Goal: Task Accomplishment & Management: Use online tool/utility

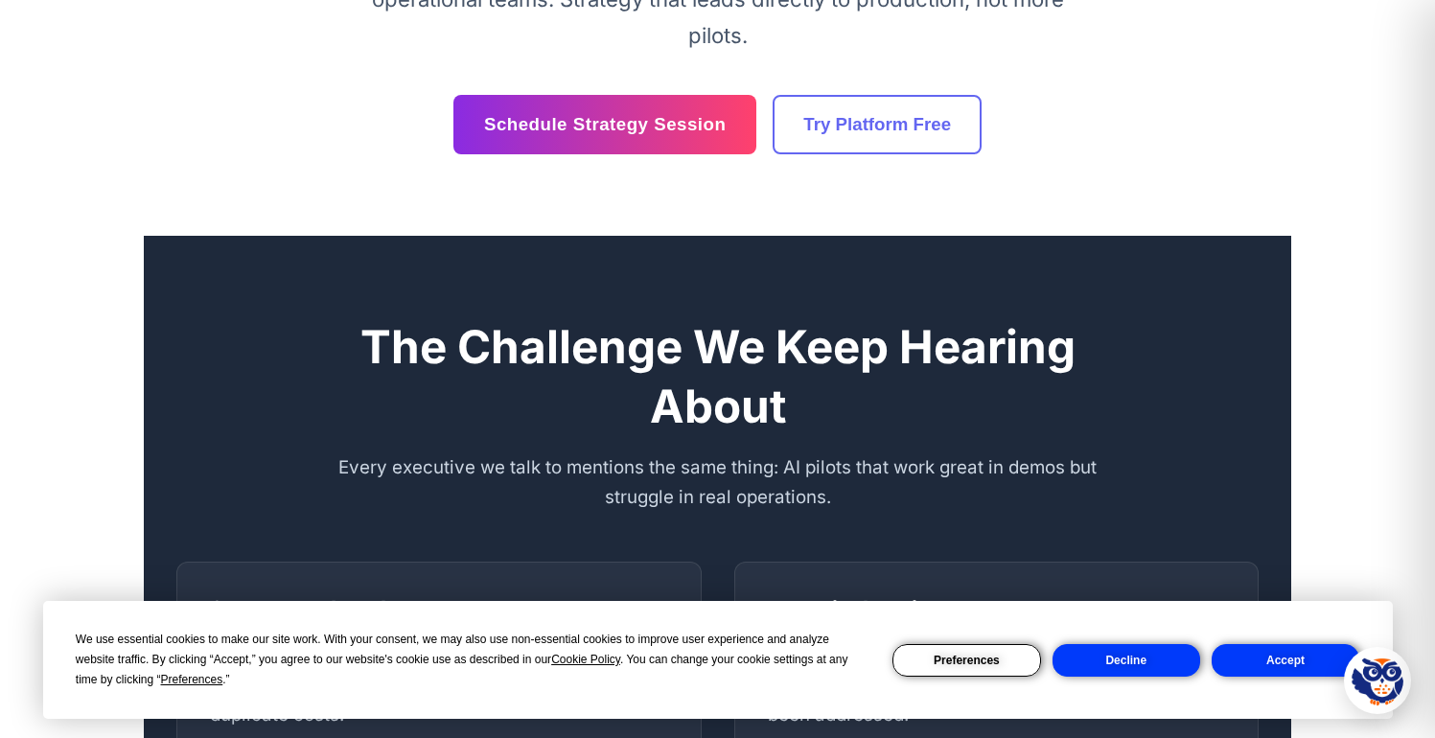
scroll to position [1927, 0]
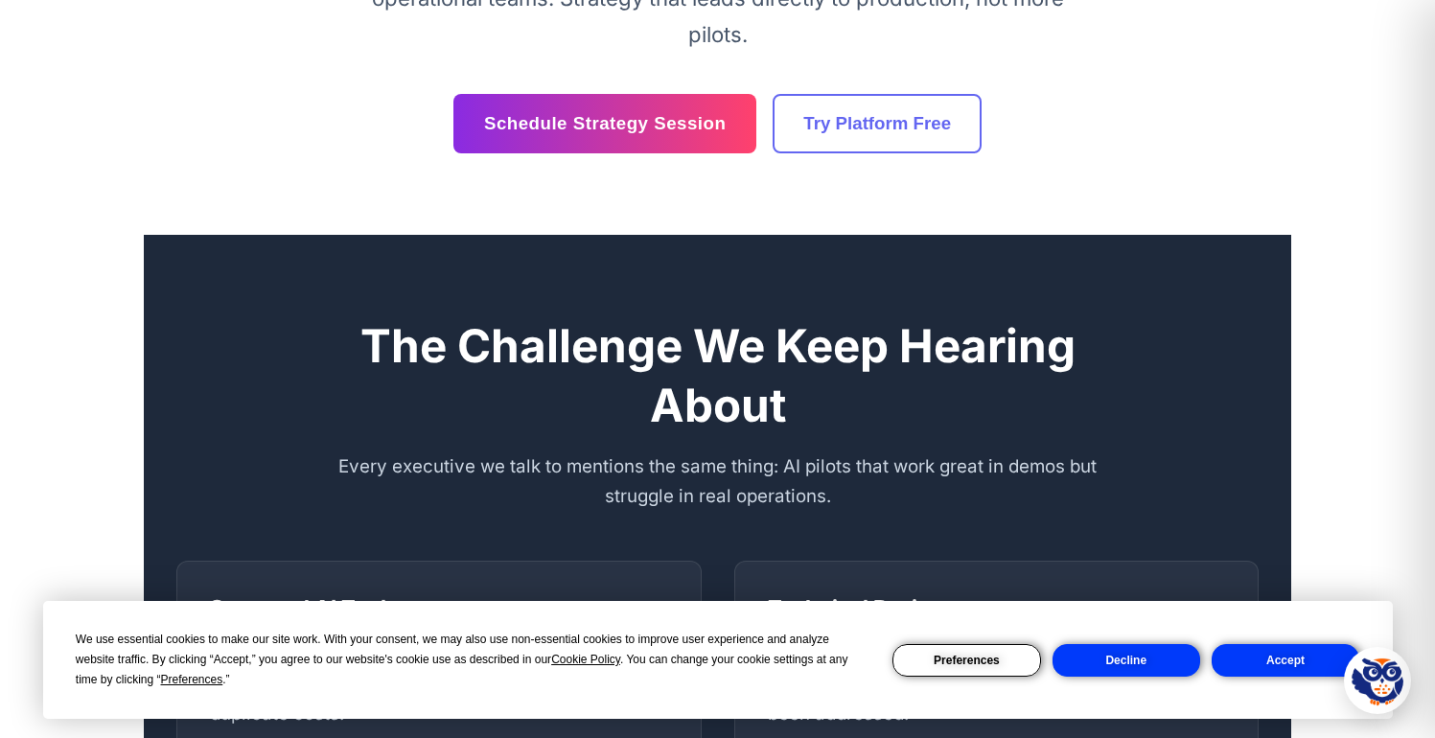
drag, startPoint x: 1290, startPoint y: 663, endPoint x: 1201, endPoint y: 623, distance: 97.8
click at [1289, 663] on button "Accept" at bounding box center [1286, 660] width 148 height 33
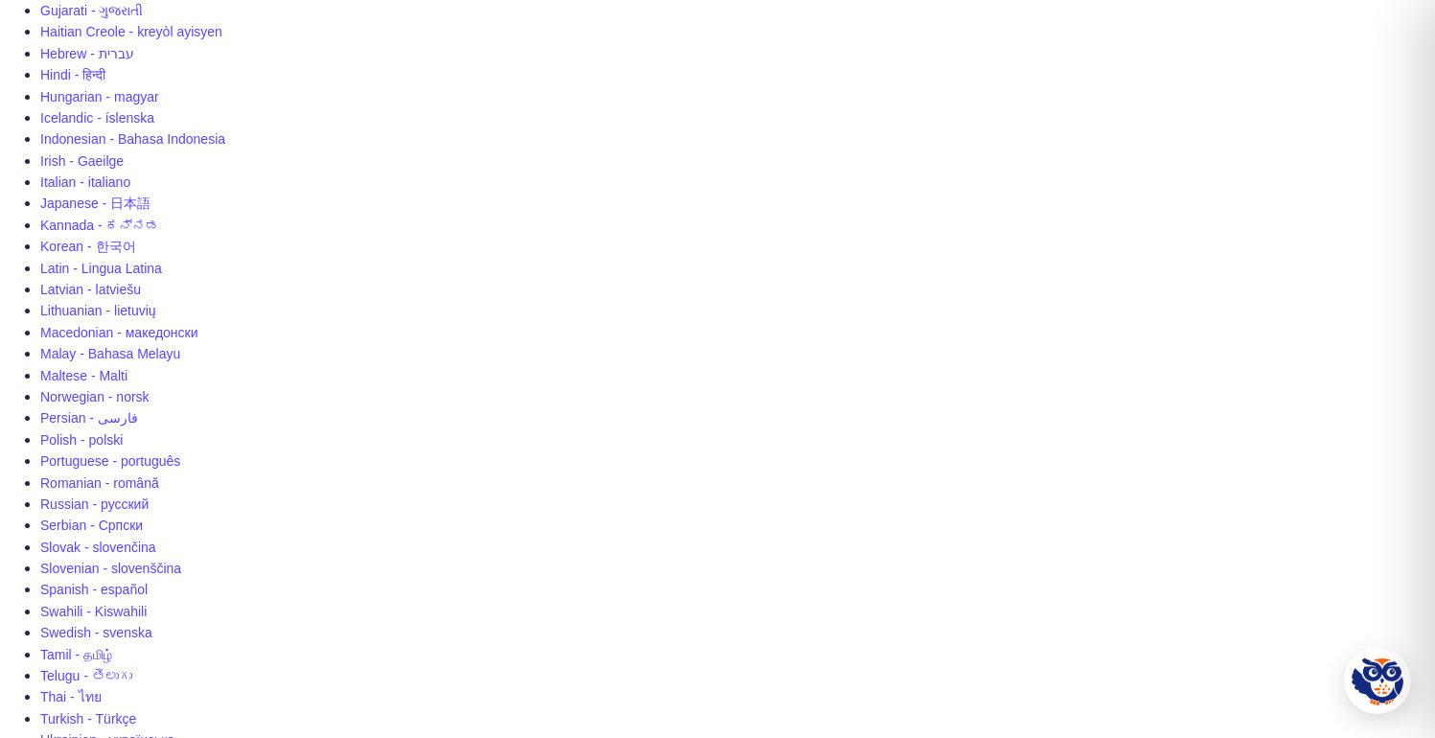
scroll to position [0, 0]
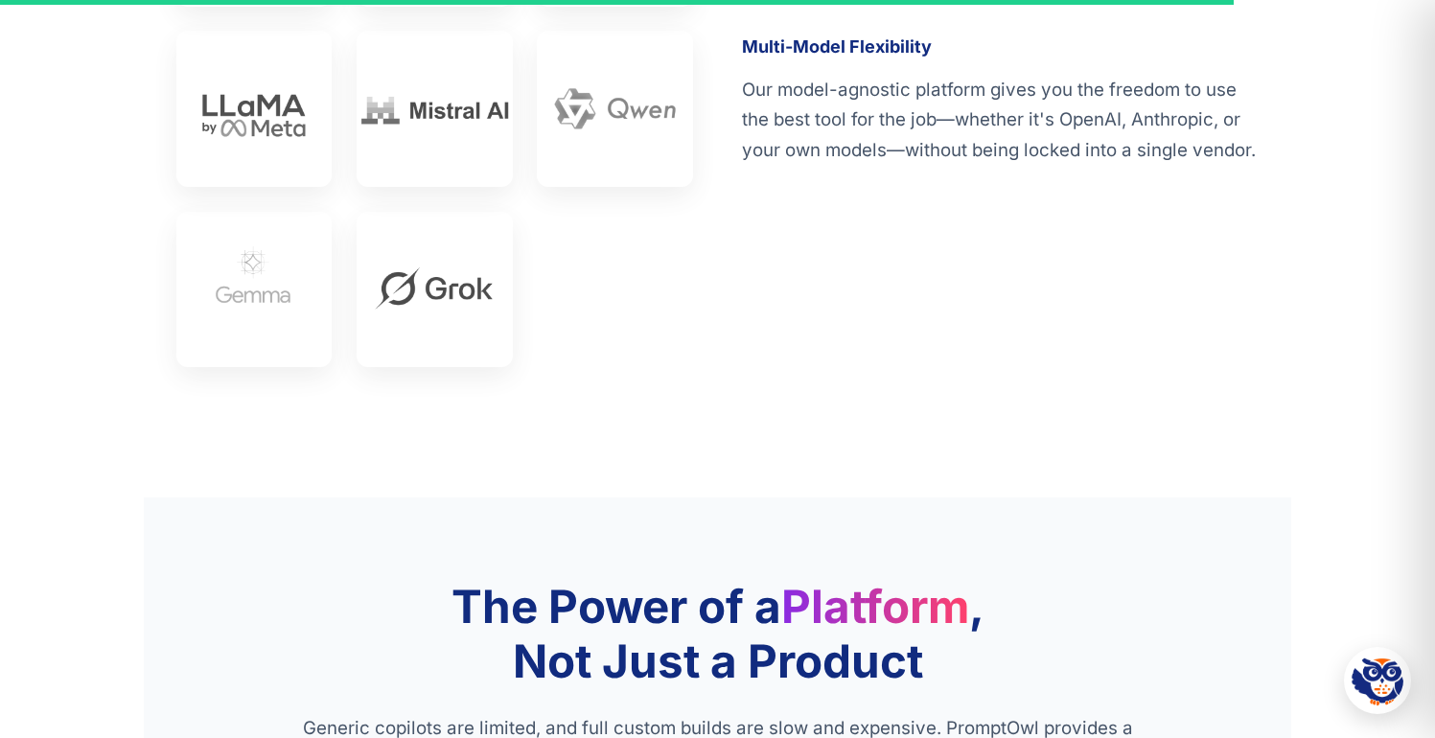
scroll to position [5573, 0]
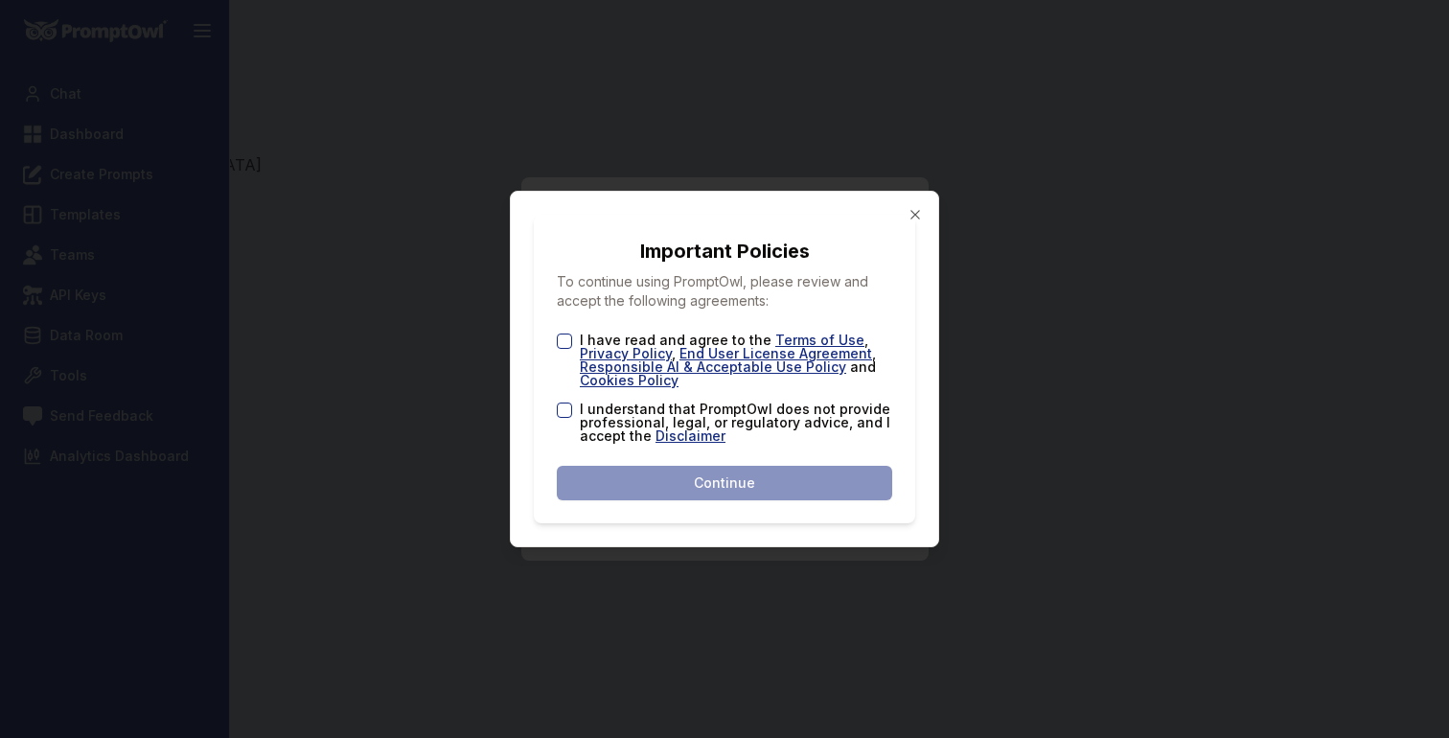
click at [571, 334] on div "I have read and agree to the Terms of Use , Privacy Policy , End User License A…" at bounding box center [724, 361] width 335 height 54
click at [557, 344] on button "I have read and agree to the Terms of Use , Privacy Policy , End User License A…" at bounding box center [564, 341] width 15 height 15
click at [561, 399] on div "I have read and agree to the Terms of Use , Privacy Policy , End User License A…" at bounding box center [724, 388] width 335 height 109
click at [565, 406] on button "I understand that PromptOwl does not provide professional, legal, or regulatory…" at bounding box center [564, 410] width 15 height 15
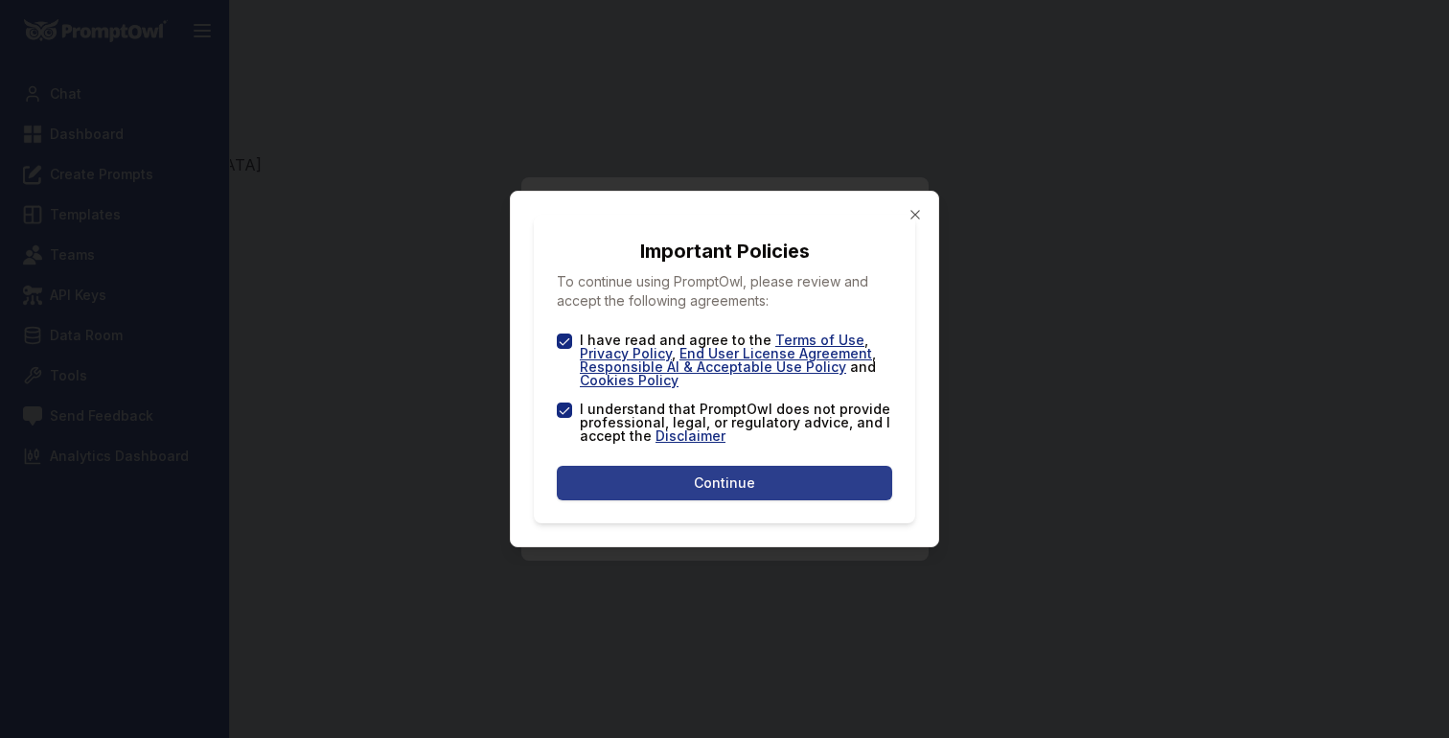
click at [633, 469] on button "Continue" at bounding box center [724, 483] width 335 height 35
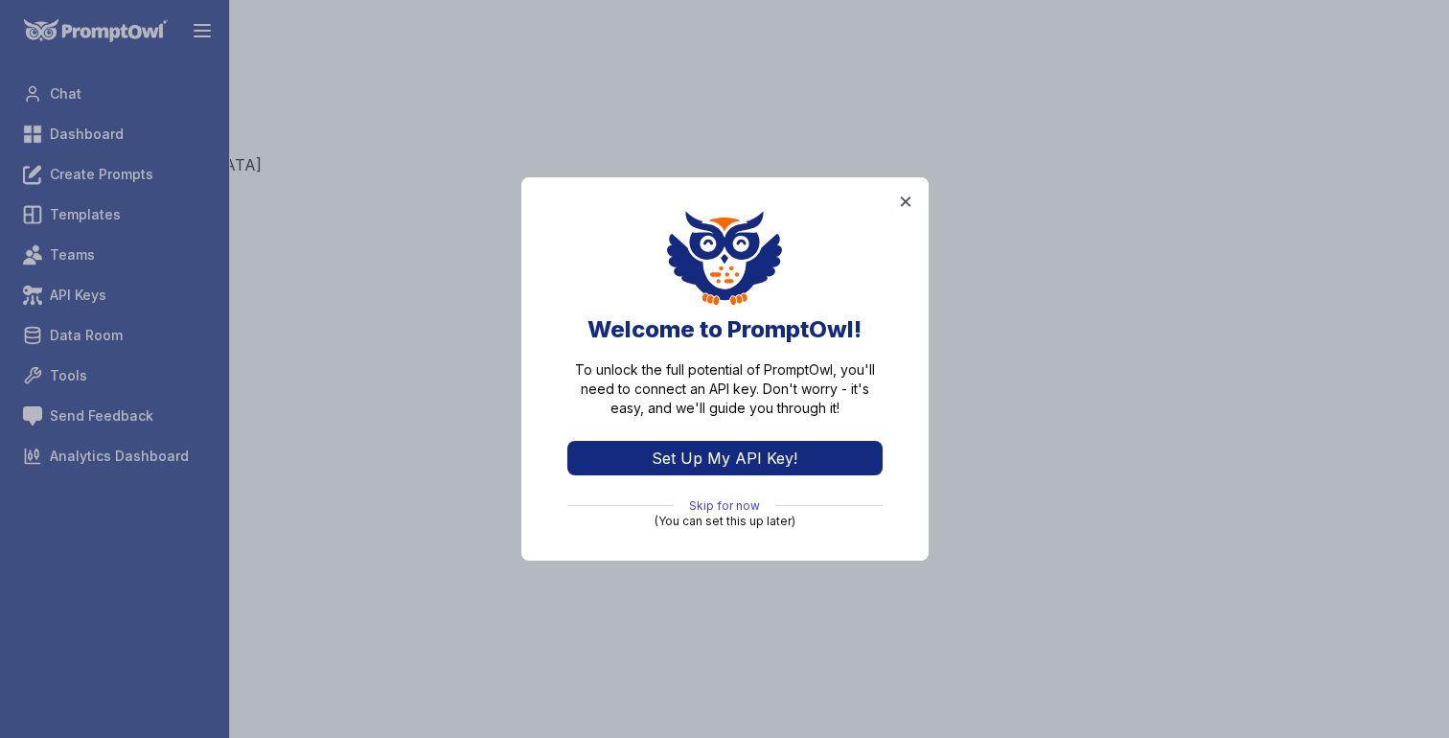
click at [750, 504] on link "Skip for now" at bounding box center [724, 505] width 71 height 15
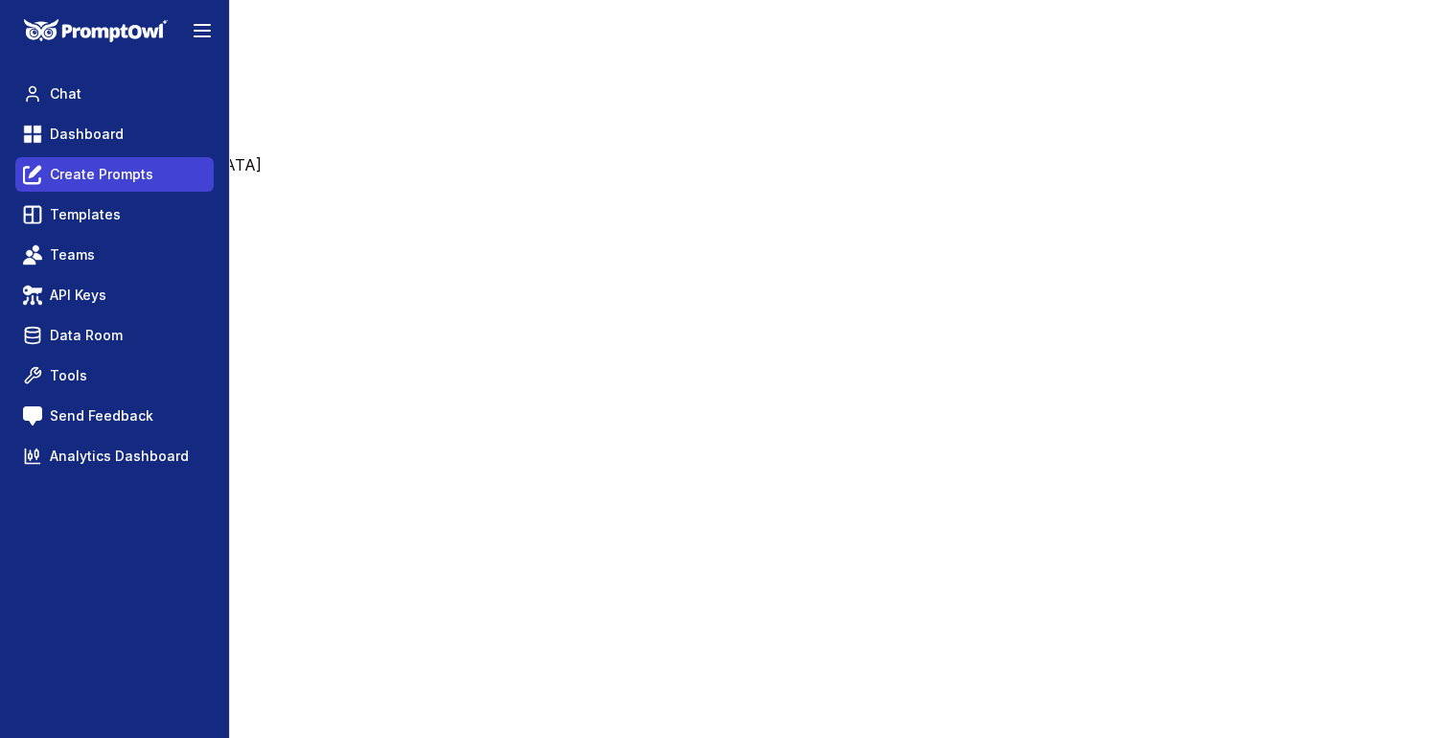
click at [128, 172] on span "Create Prompts" at bounding box center [102, 174] width 104 height 19
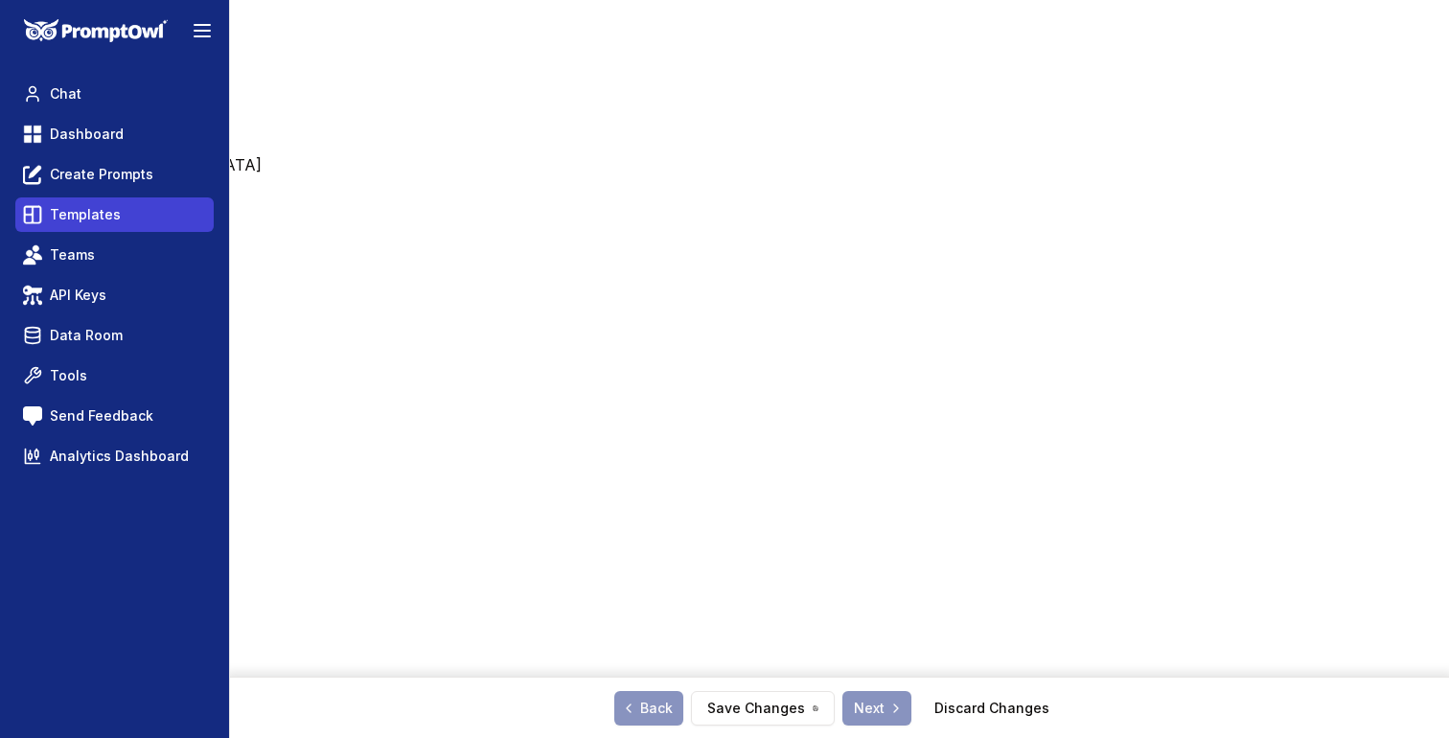
click at [106, 216] on span "Templates" at bounding box center [85, 214] width 71 height 19
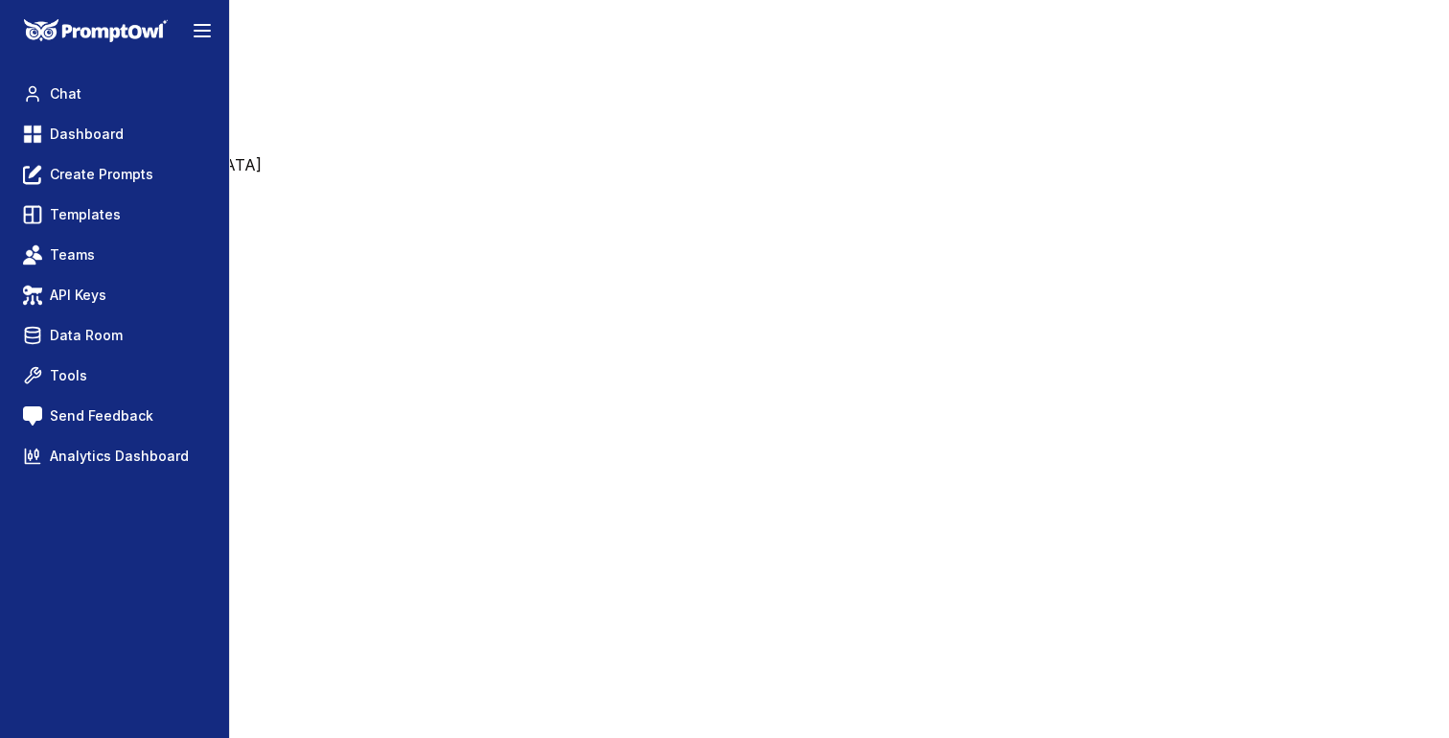
click at [109, 251] on link "Teams" at bounding box center [114, 255] width 198 height 35
click at [120, 226] on link "Templates" at bounding box center [114, 214] width 198 height 35
click at [118, 256] on link "Teams" at bounding box center [114, 255] width 198 height 35
click at [104, 331] on span "Data Room" at bounding box center [86, 335] width 73 height 19
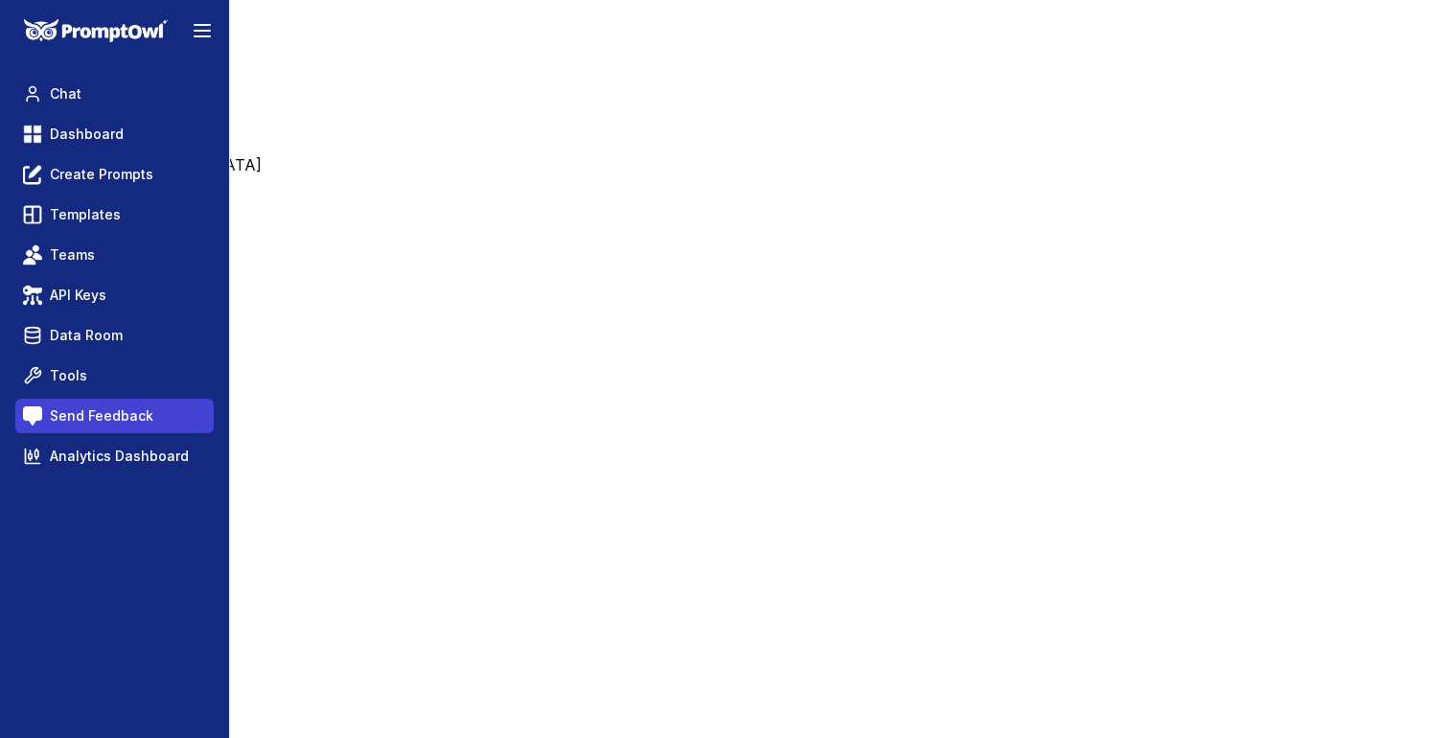
click at [100, 412] on span "Send Feedback" at bounding box center [102, 415] width 104 height 19
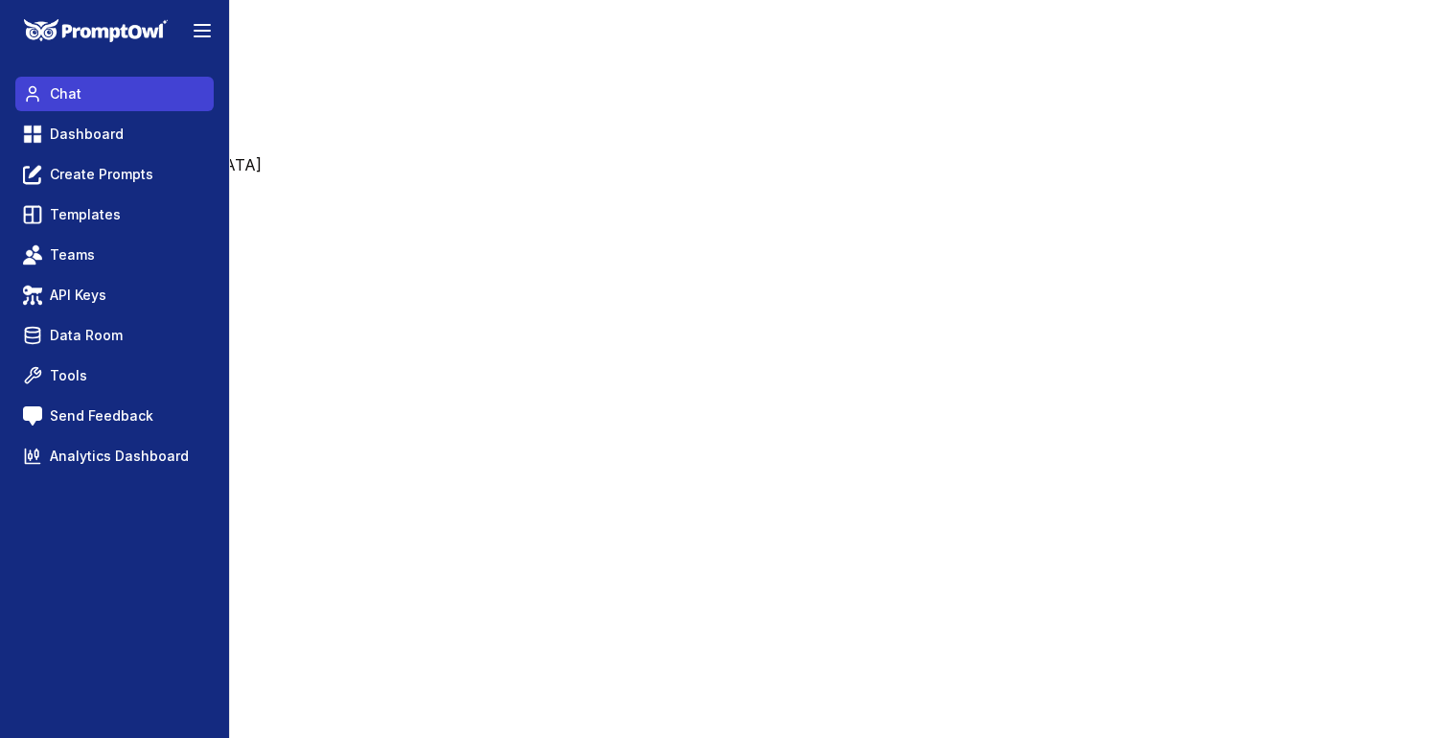
click at [114, 107] on link "Chat" at bounding box center [114, 94] width 198 height 35
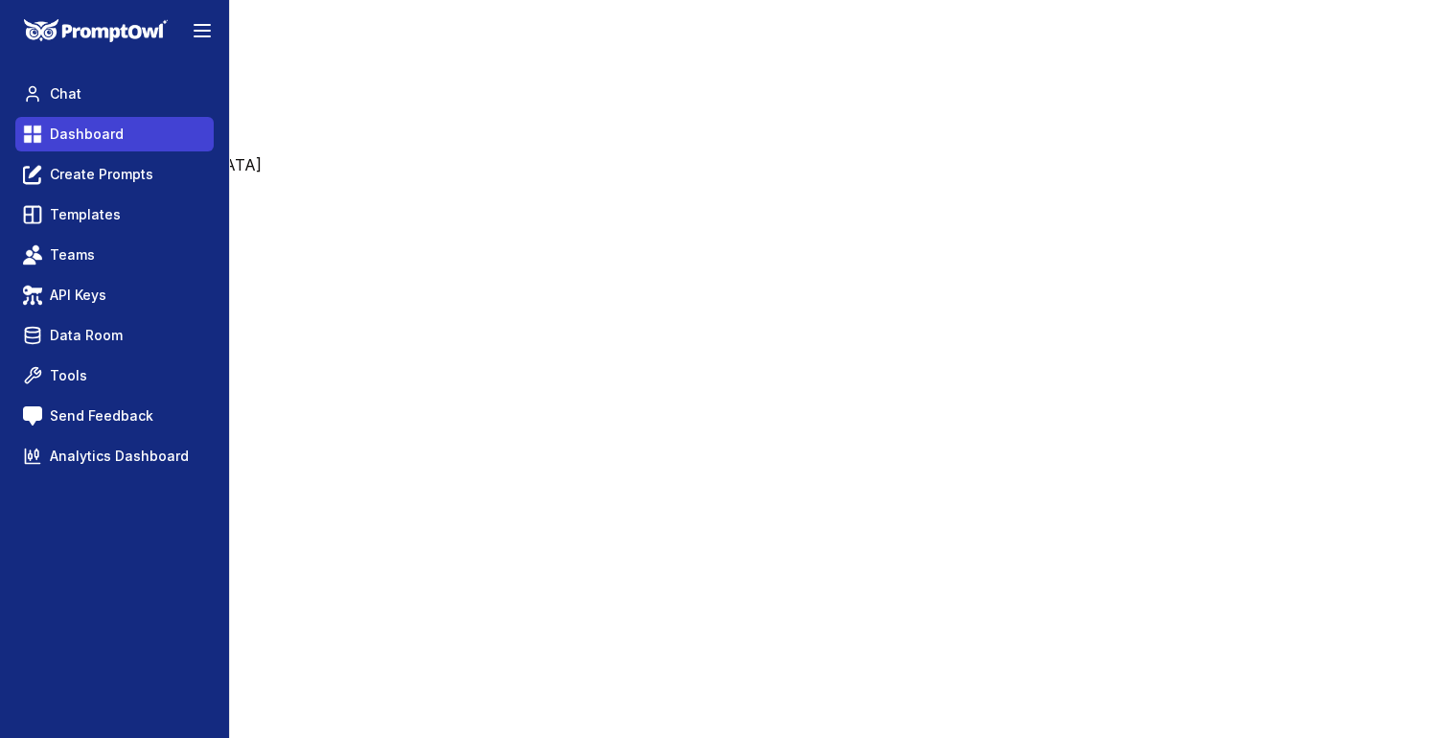
click at [104, 142] on span "Dashboard" at bounding box center [87, 134] width 74 height 19
click at [207, 33] on icon at bounding box center [202, 30] width 23 height 23
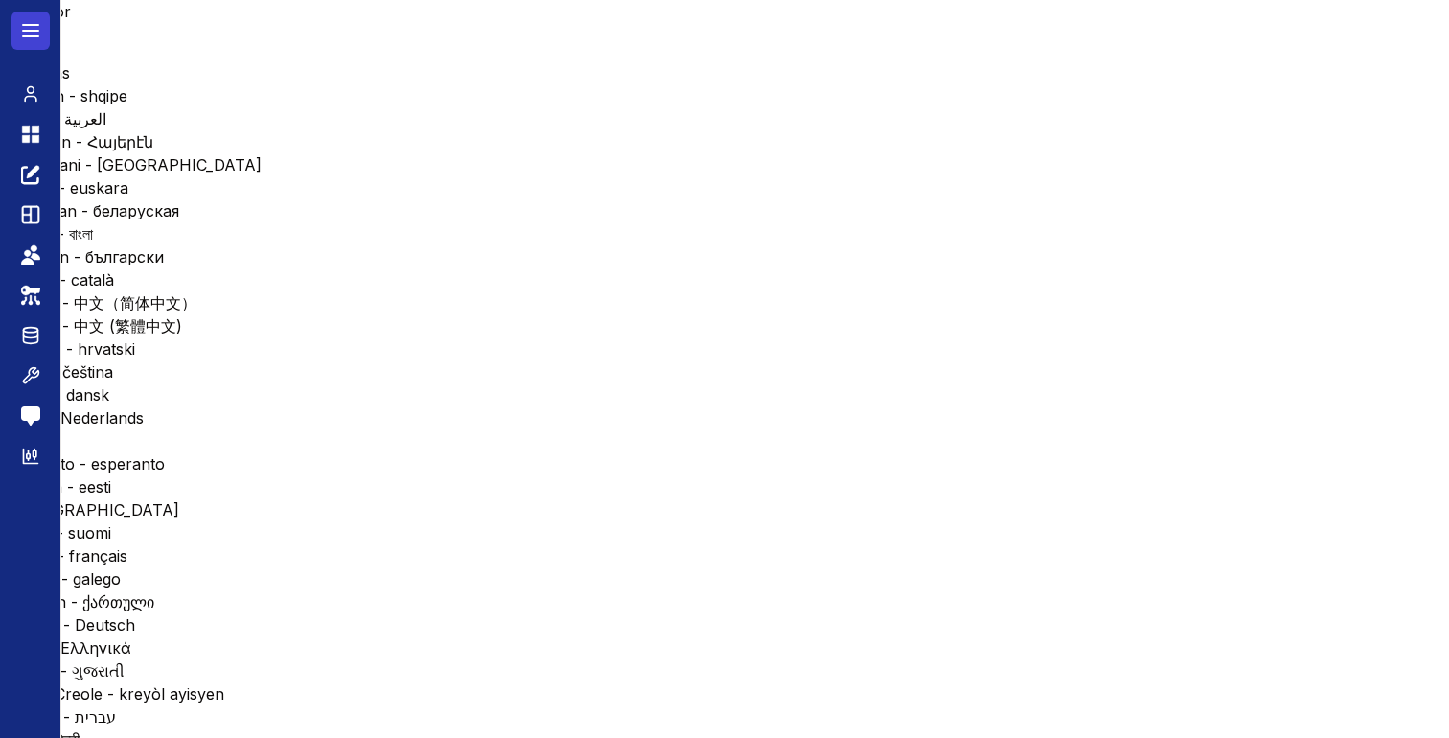
click at [45, 27] on button at bounding box center [31, 31] width 38 height 38
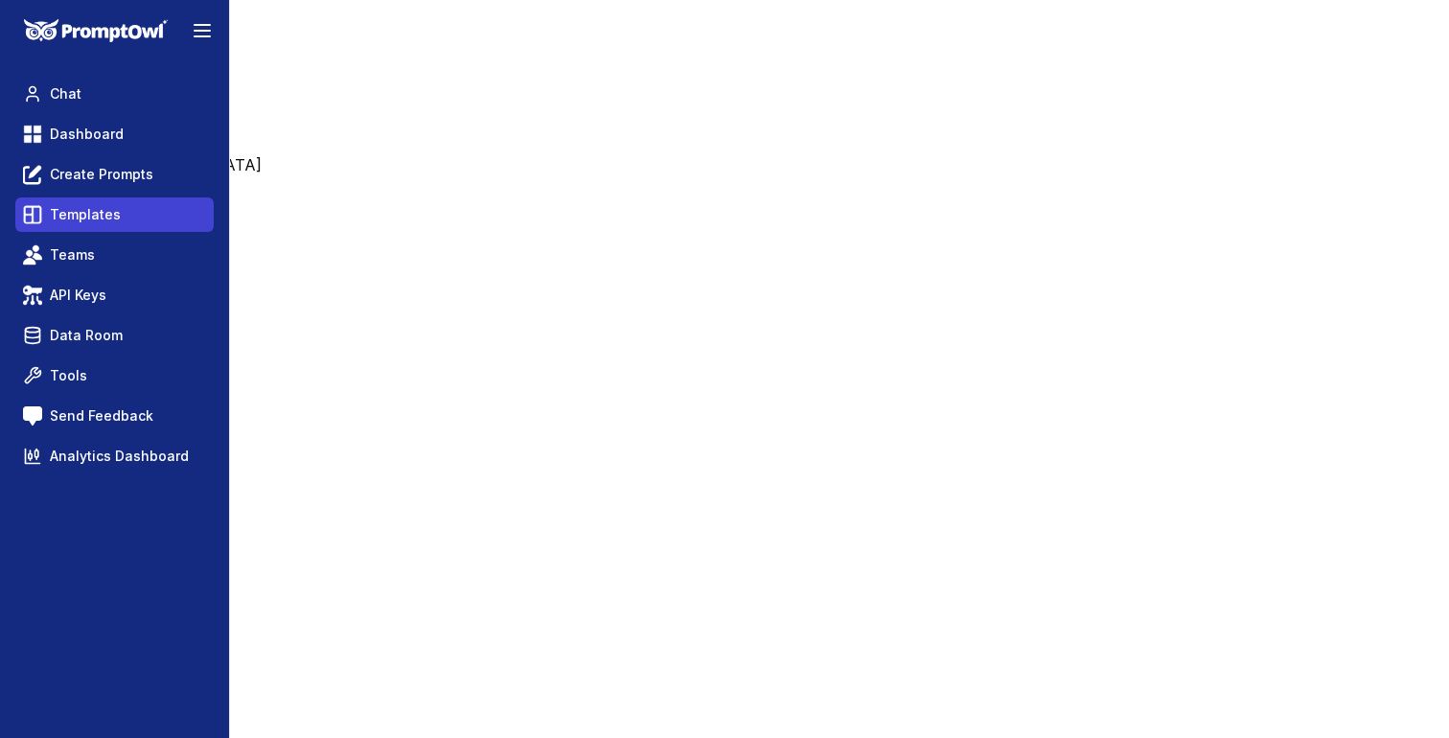
click at [128, 215] on link "Templates" at bounding box center [114, 214] width 198 height 35
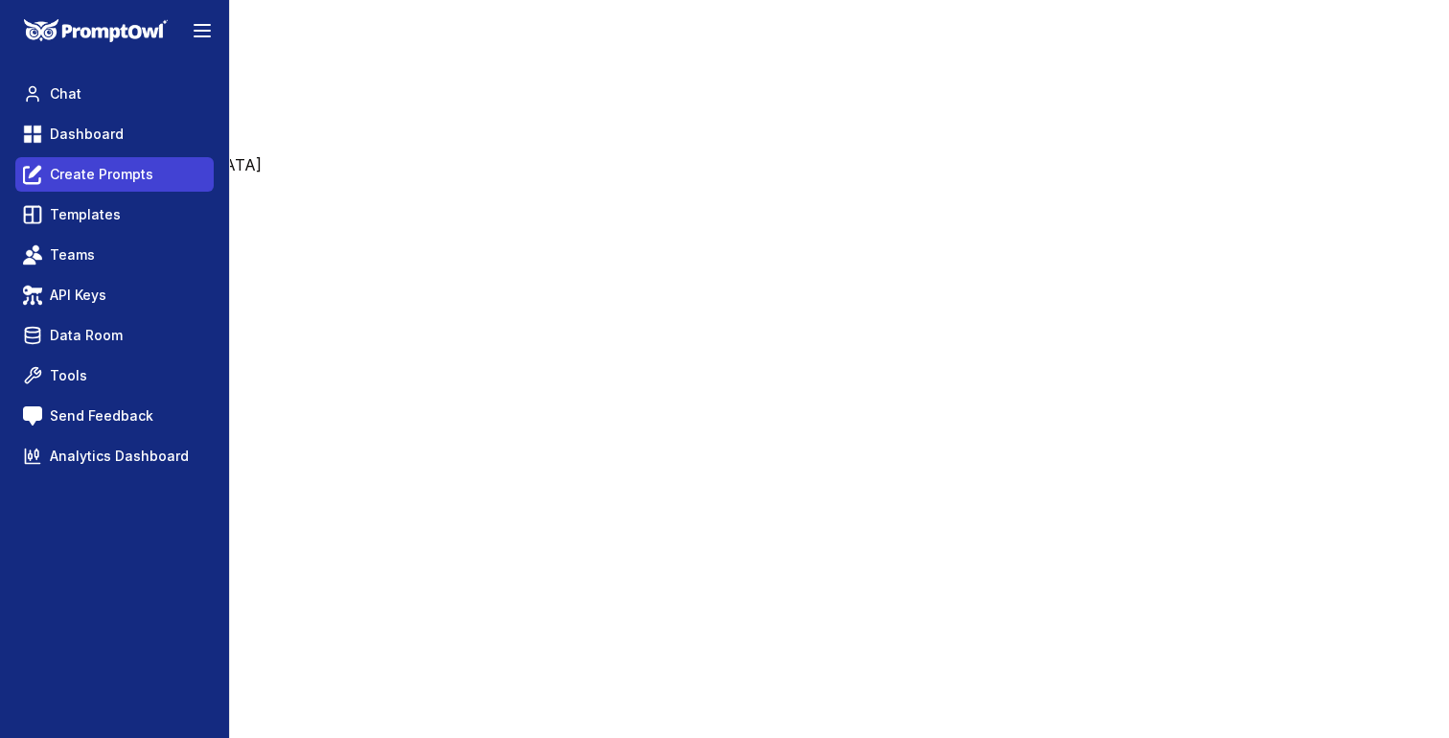
click at [135, 178] on span "Create Prompts" at bounding box center [102, 174] width 104 height 19
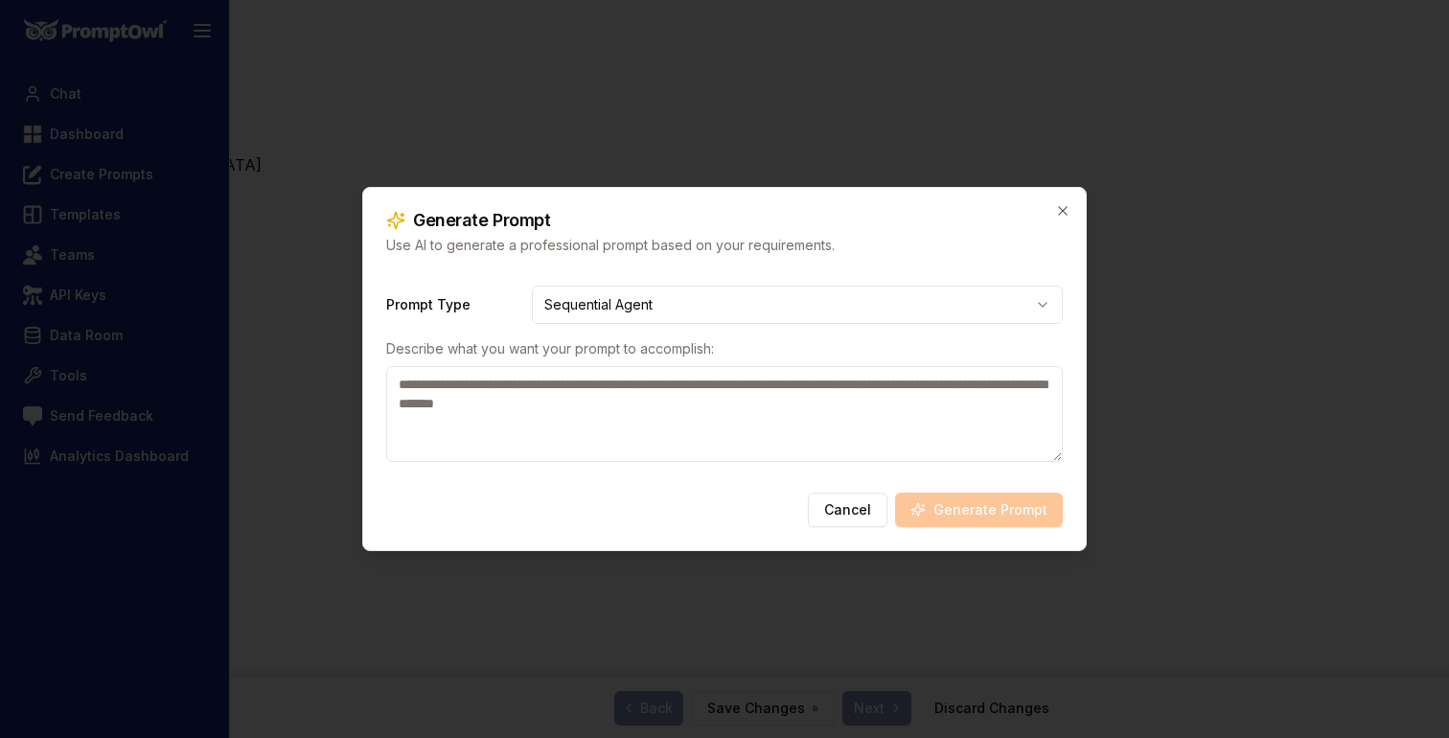
click at [773, 404] on textarea at bounding box center [724, 414] width 677 height 96
click at [683, 419] on textarea at bounding box center [724, 414] width 677 height 96
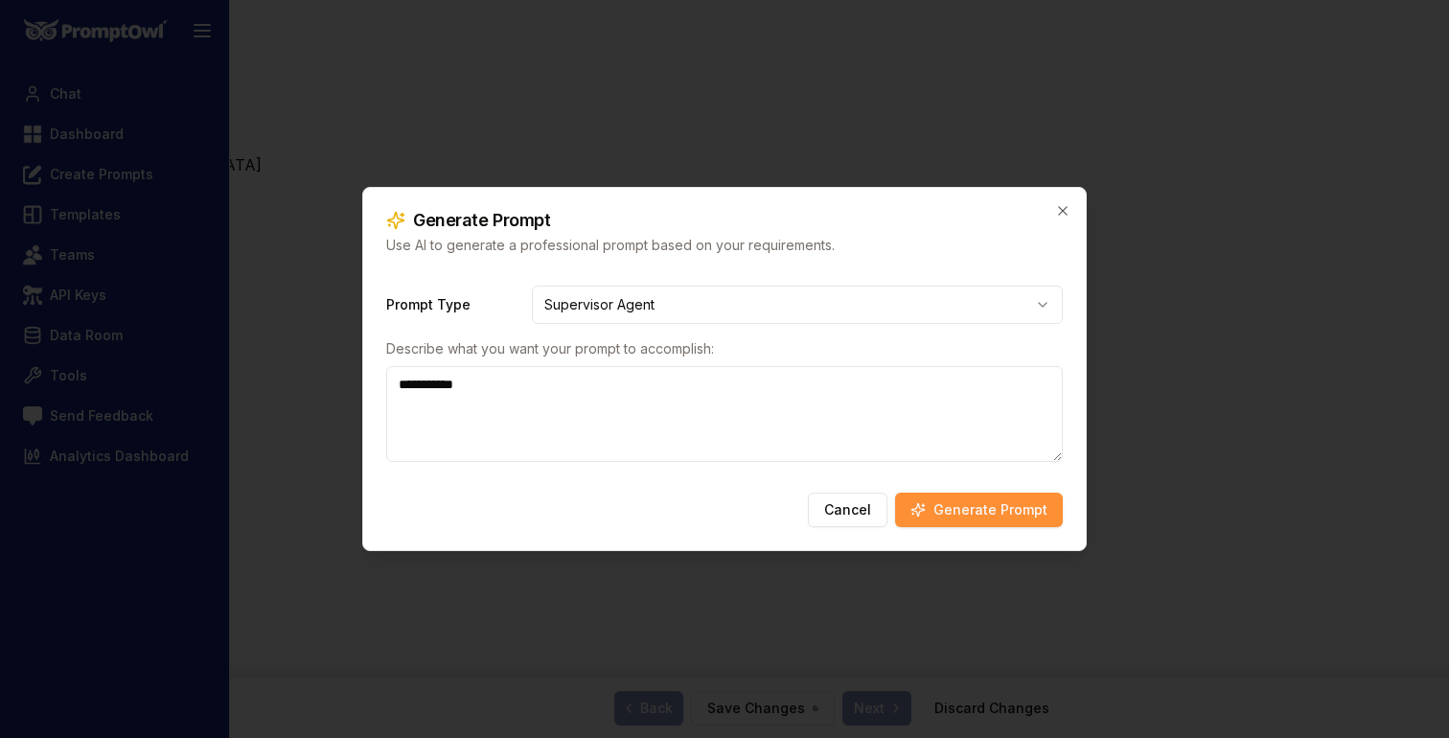
click at [661, 395] on textarea "**********" at bounding box center [724, 414] width 677 height 96
type textarea "**********"
click at [992, 508] on button "Generate Prompt" at bounding box center [979, 510] width 168 height 35
click at [978, 517] on button "Generate Prompt" at bounding box center [979, 510] width 168 height 35
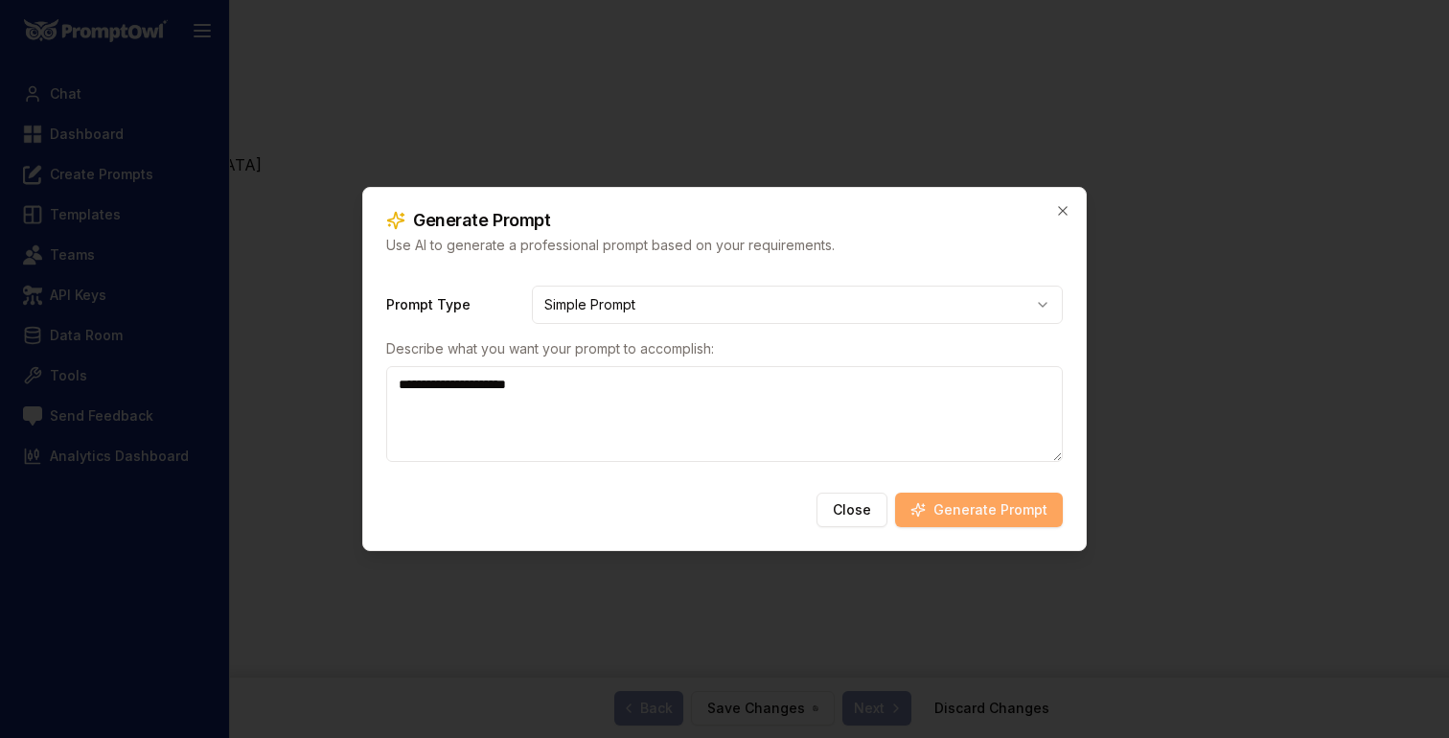
click at [947, 511] on button "Generate Prompt" at bounding box center [979, 510] width 168 height 35
click at [868, 510] on button "Close" at bounding box center [852, 510] width 71 height 35
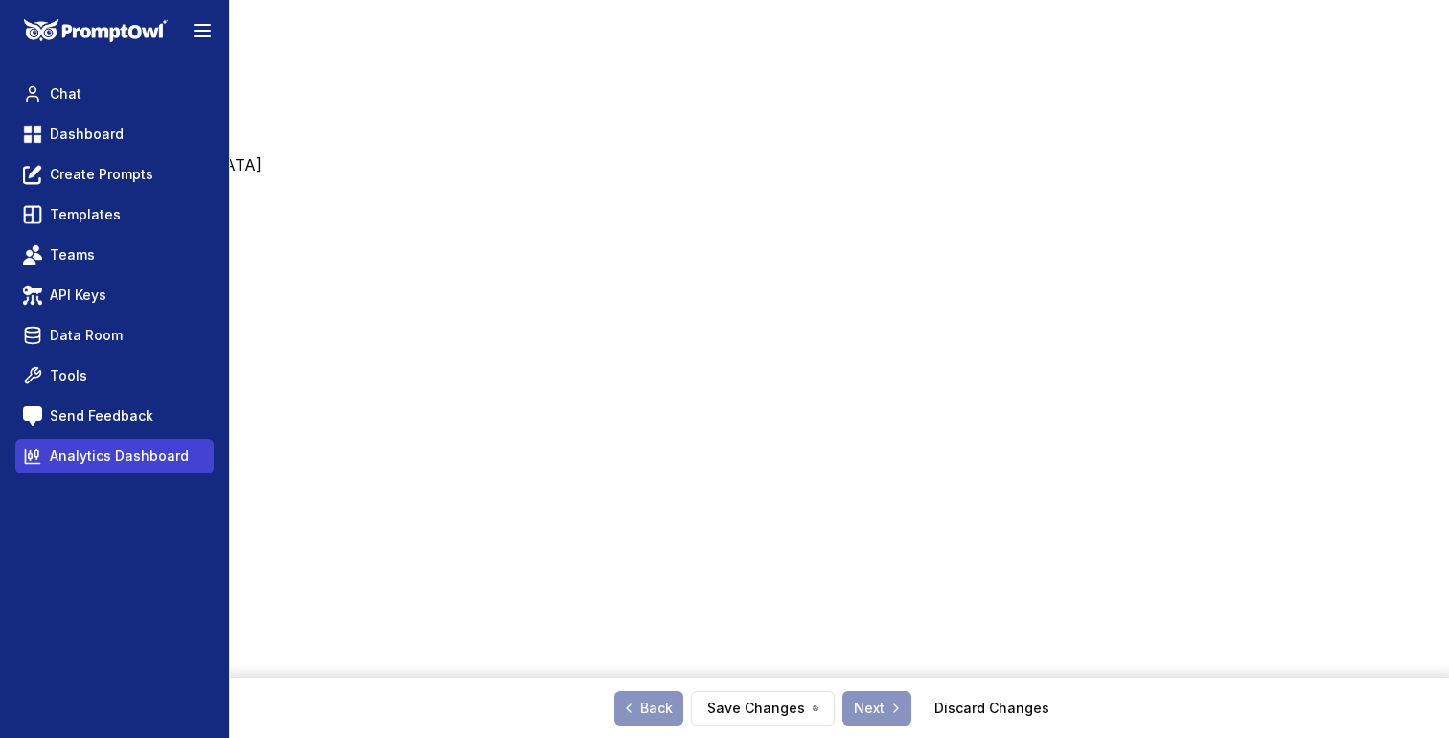
click at [127, 465] on span "Analytics Dashboard" at bounding box center [119, 456] width 139 height 19
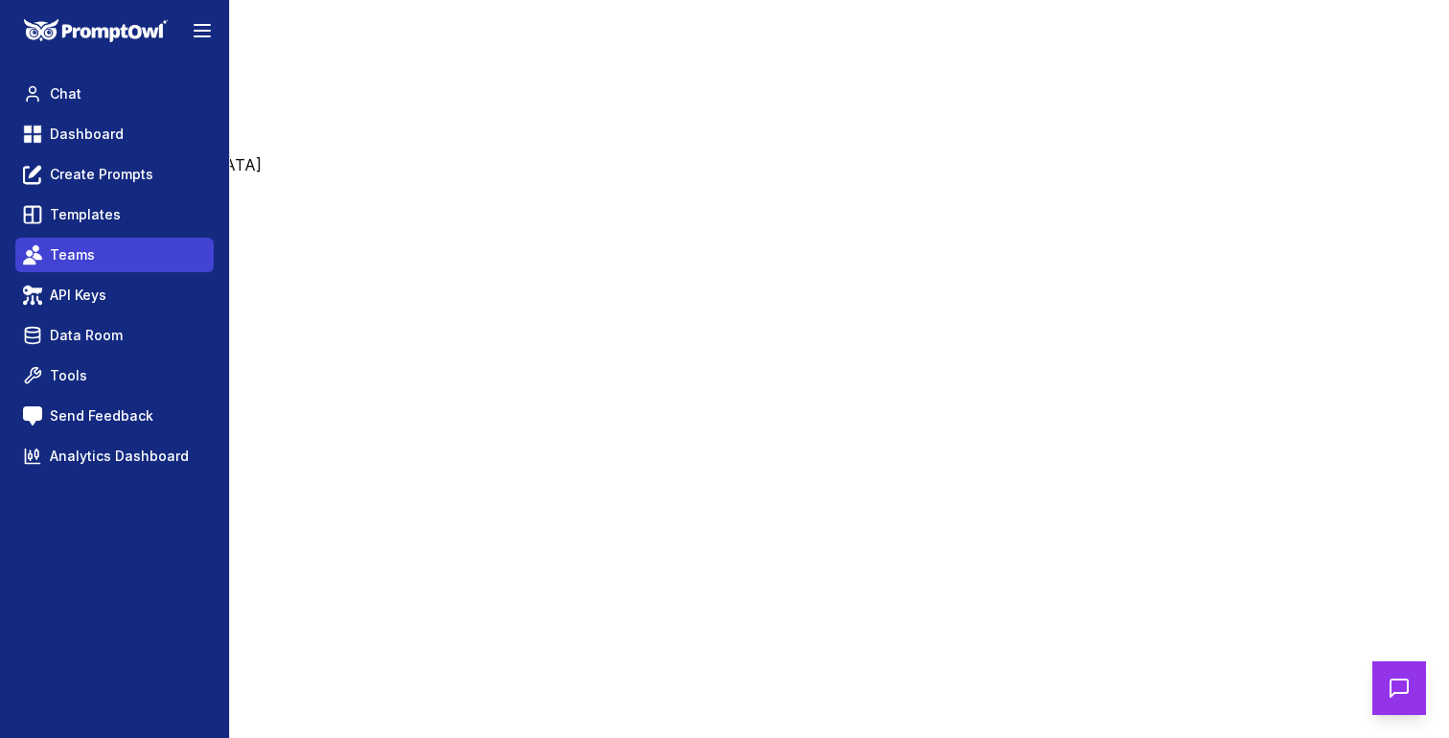
click at [136, 238] on link "Teams" at bounding box center [114, 255] width 198 height 35
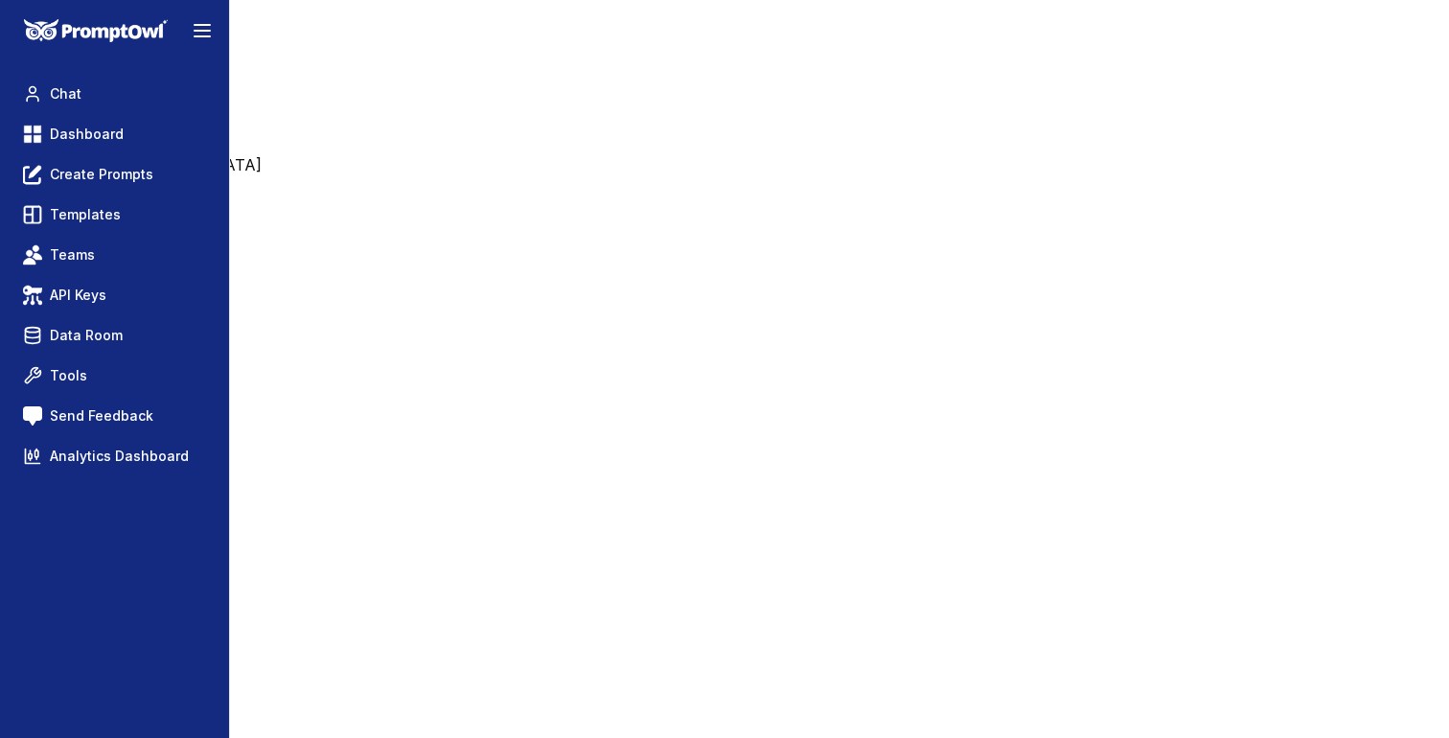
type input "********"
type input "**********"
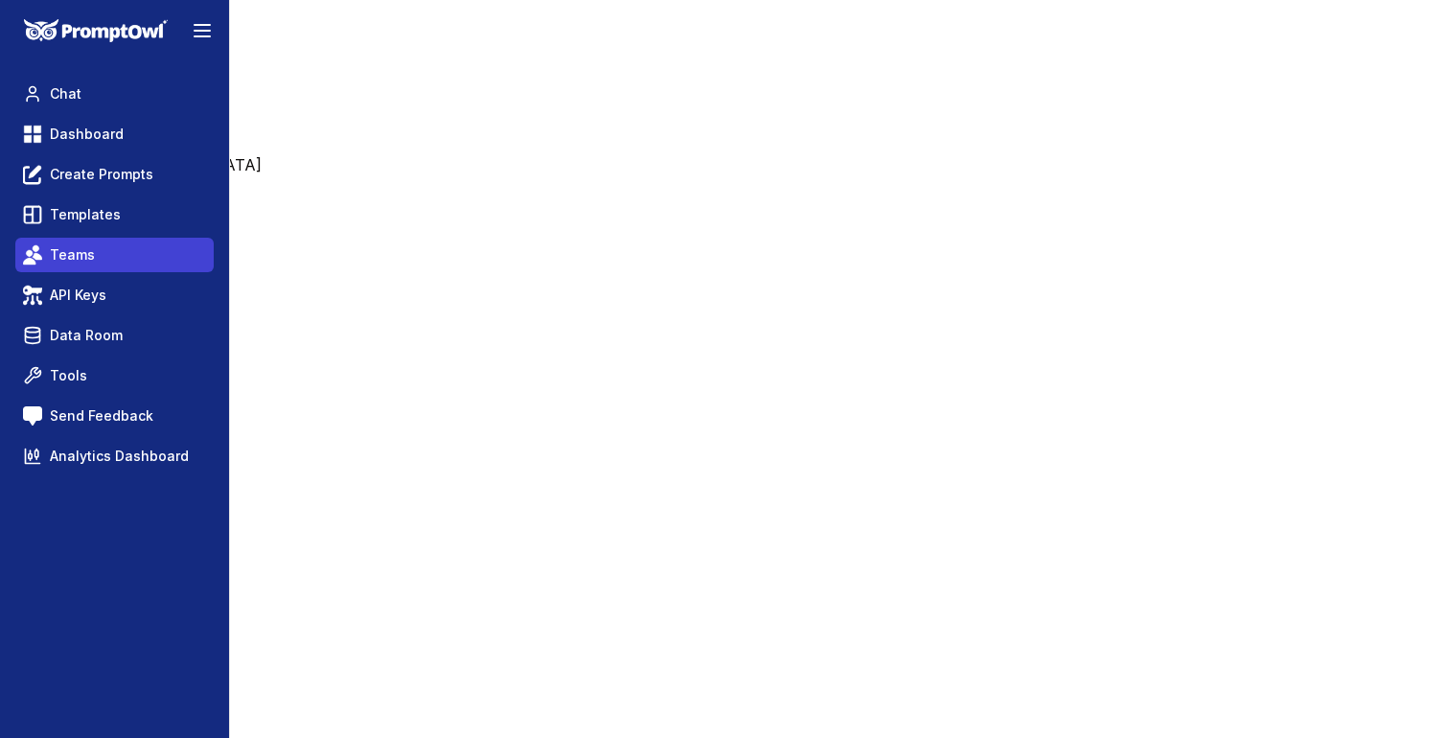
click at [99, 251] on link "Teams" at bounding box center [114, 255] width 198 height 35
click at [121, 261] on link "Teams" at bounding box center [114, 255] width 198 height 35
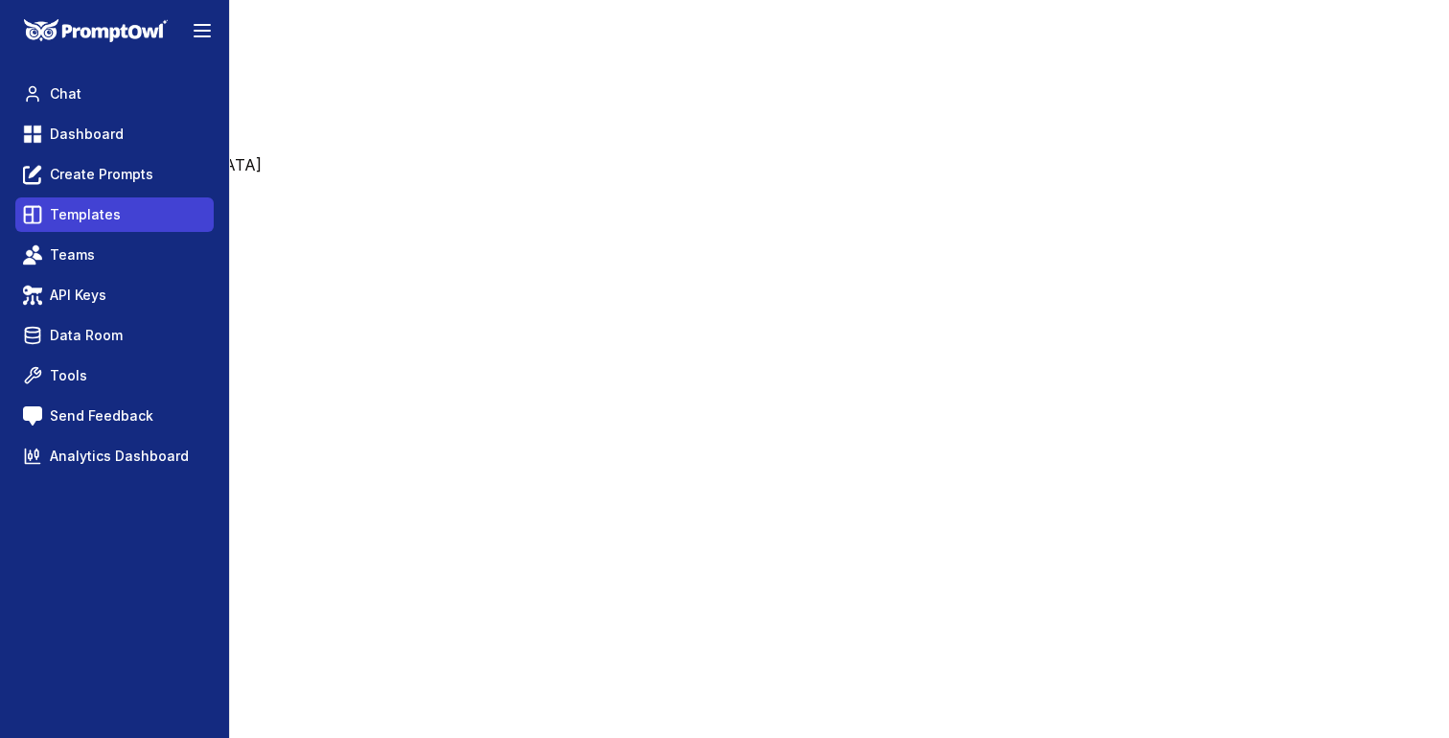
click at [114, 208] on span "Templates" at bounding box center [85, 214] width 71 height 19
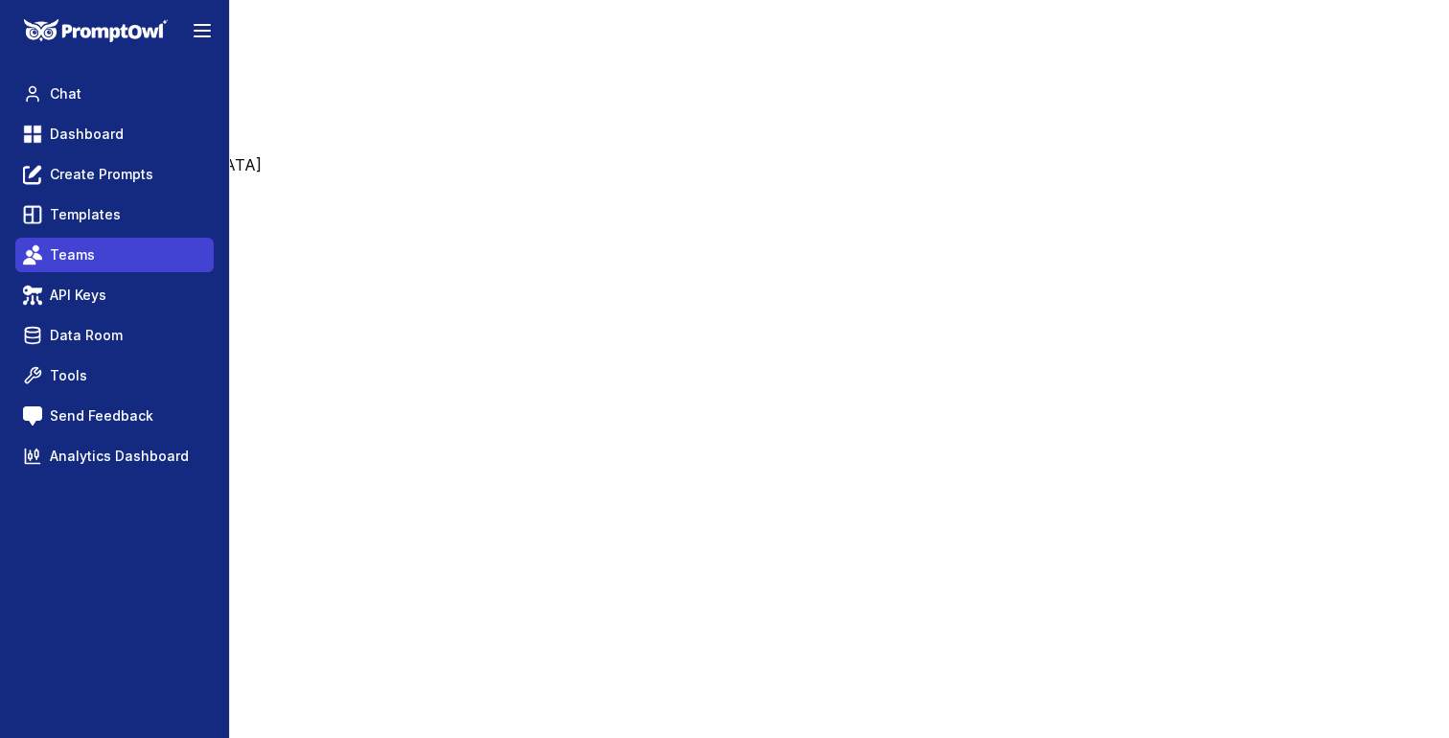
click at [90, 255] on span "Teams" at bounding box center [72, 254] width 45 height 19
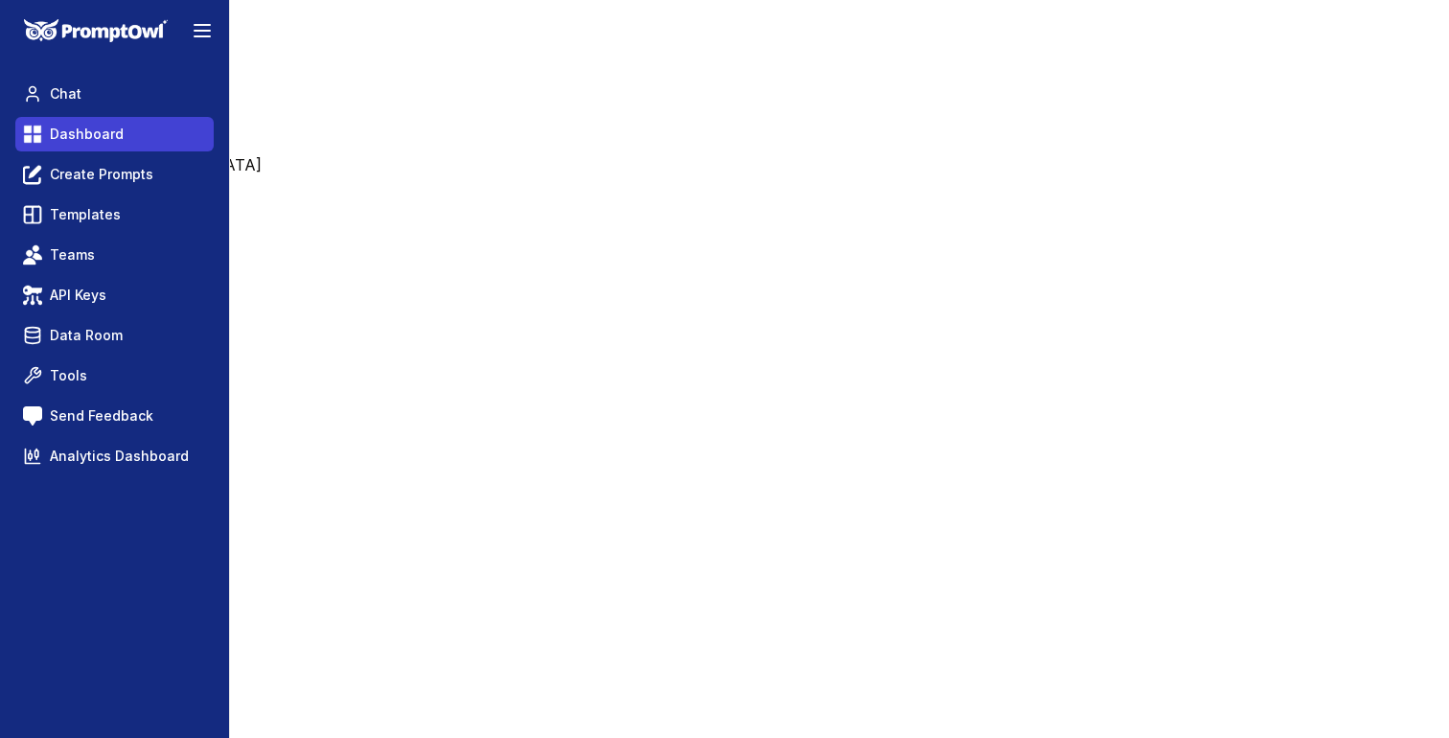
click at [115, 123] on link "Dashboard" at bounding box center [114, 134] width 198 height 35
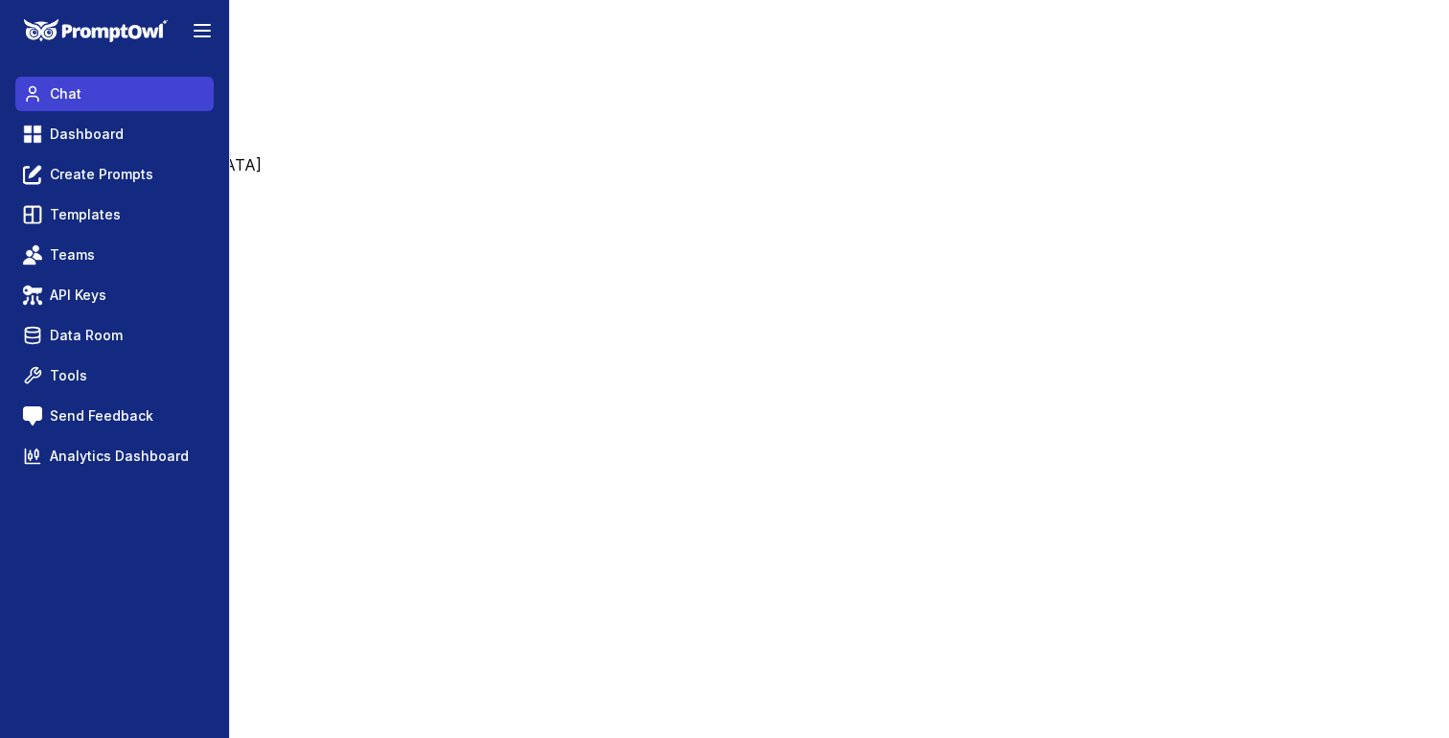
click at [95, 90] on link "Chat" at bounding box center [114, 94] width 198 height 35
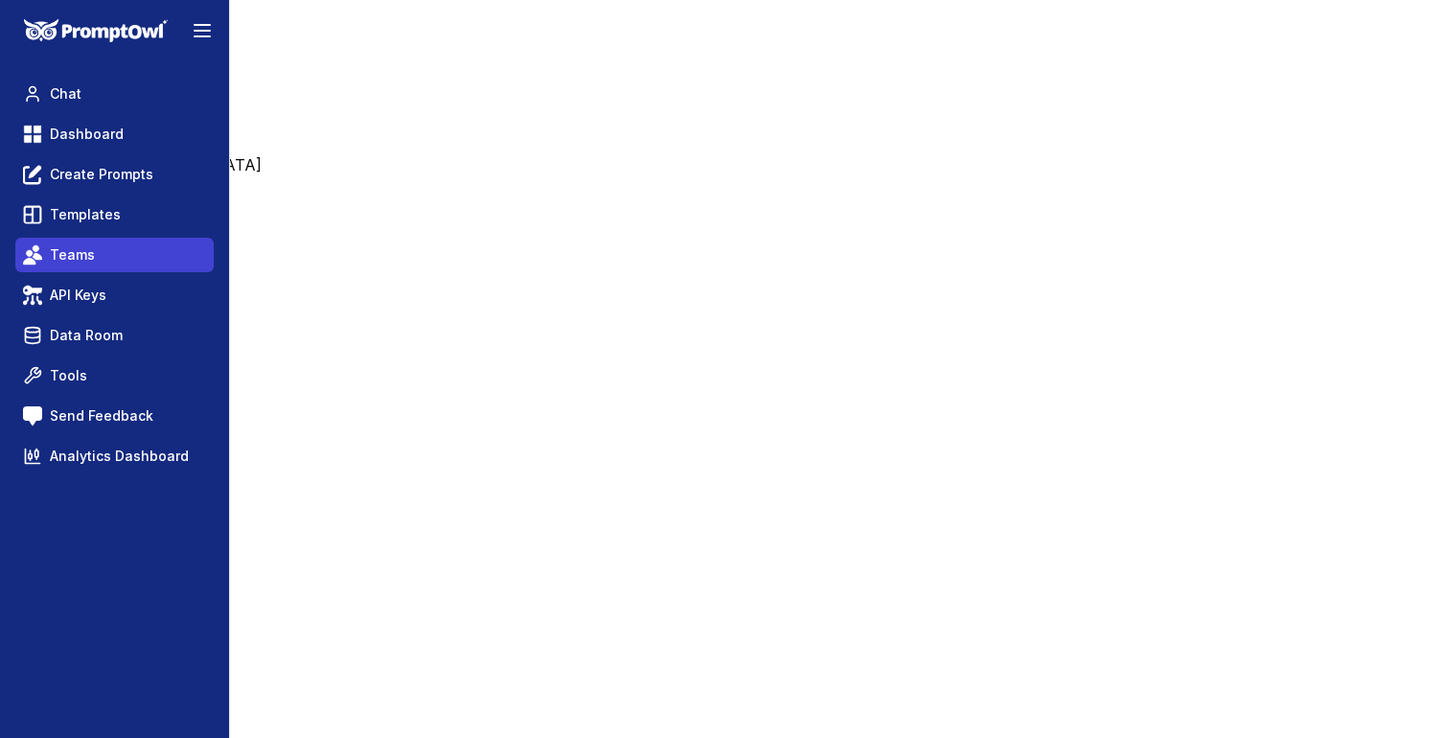
click at [96, 268] on link "Teams" at bounding box center [114, 255] width 198 height 35
click at [104, 263] on link "Teams" at bounding box center [114, 255] width 198 height 35
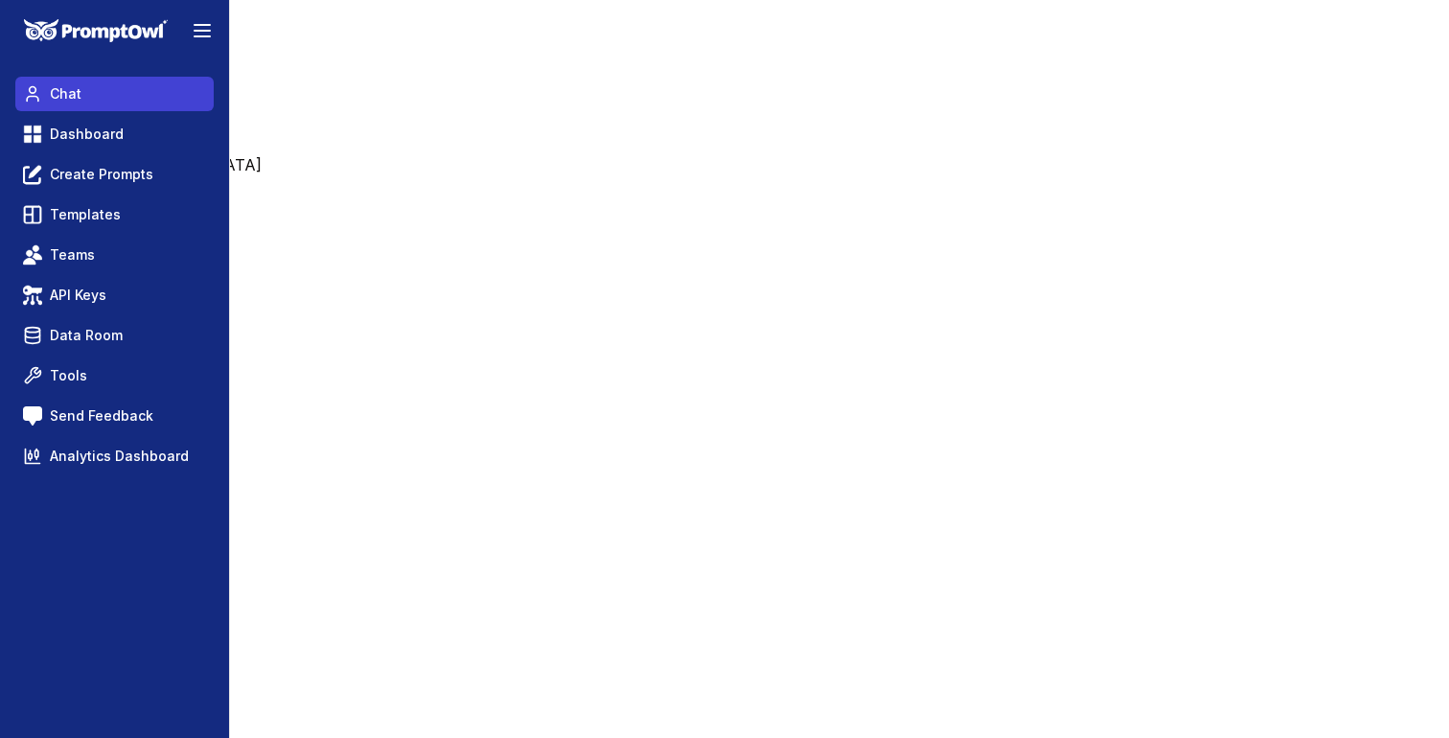
click at [101, 93] on link "Chat" at bounding box center [114, 94] width 198 height 35
type textarea "*"
type textarea "******"
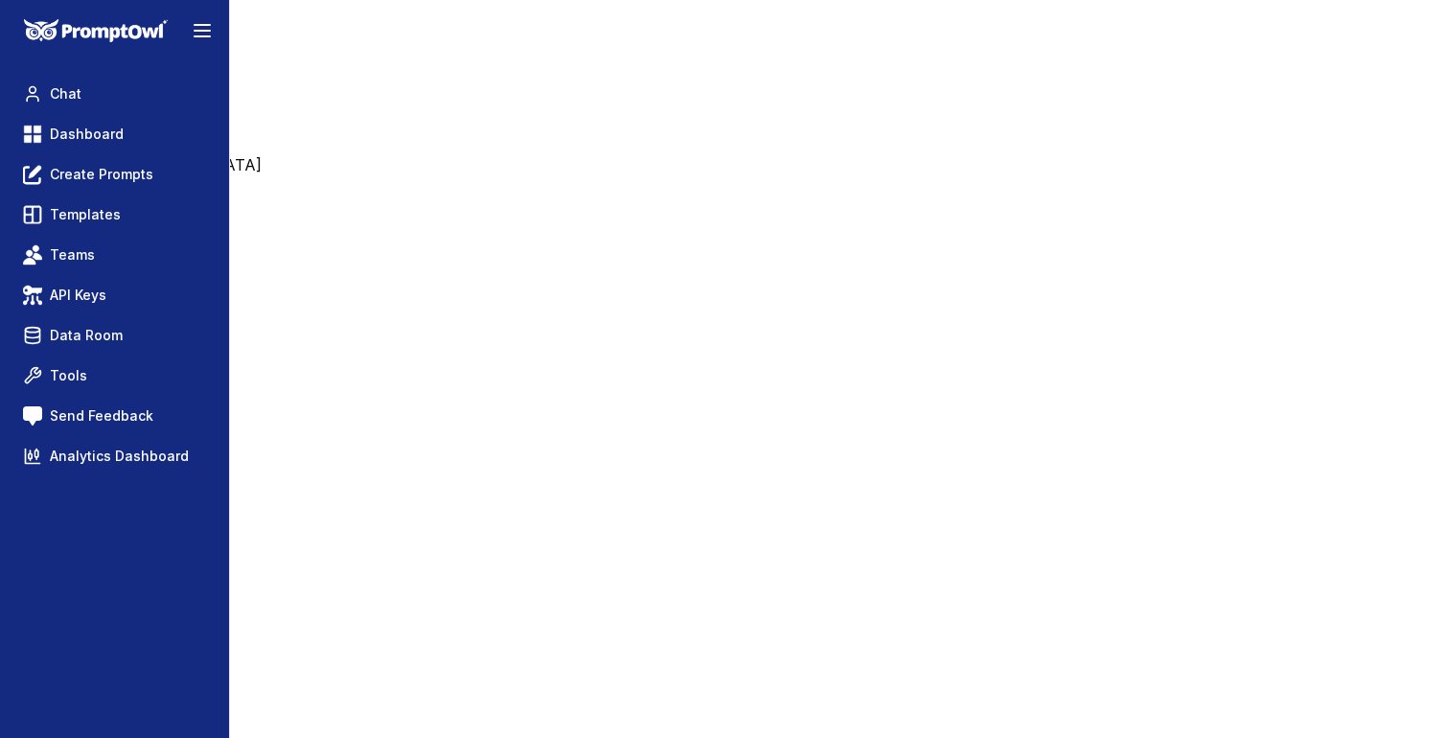
drag, startPoint x: 705, startPoint y: 392, endPoint x: 629, endPoint y: 391, distance: 75.7
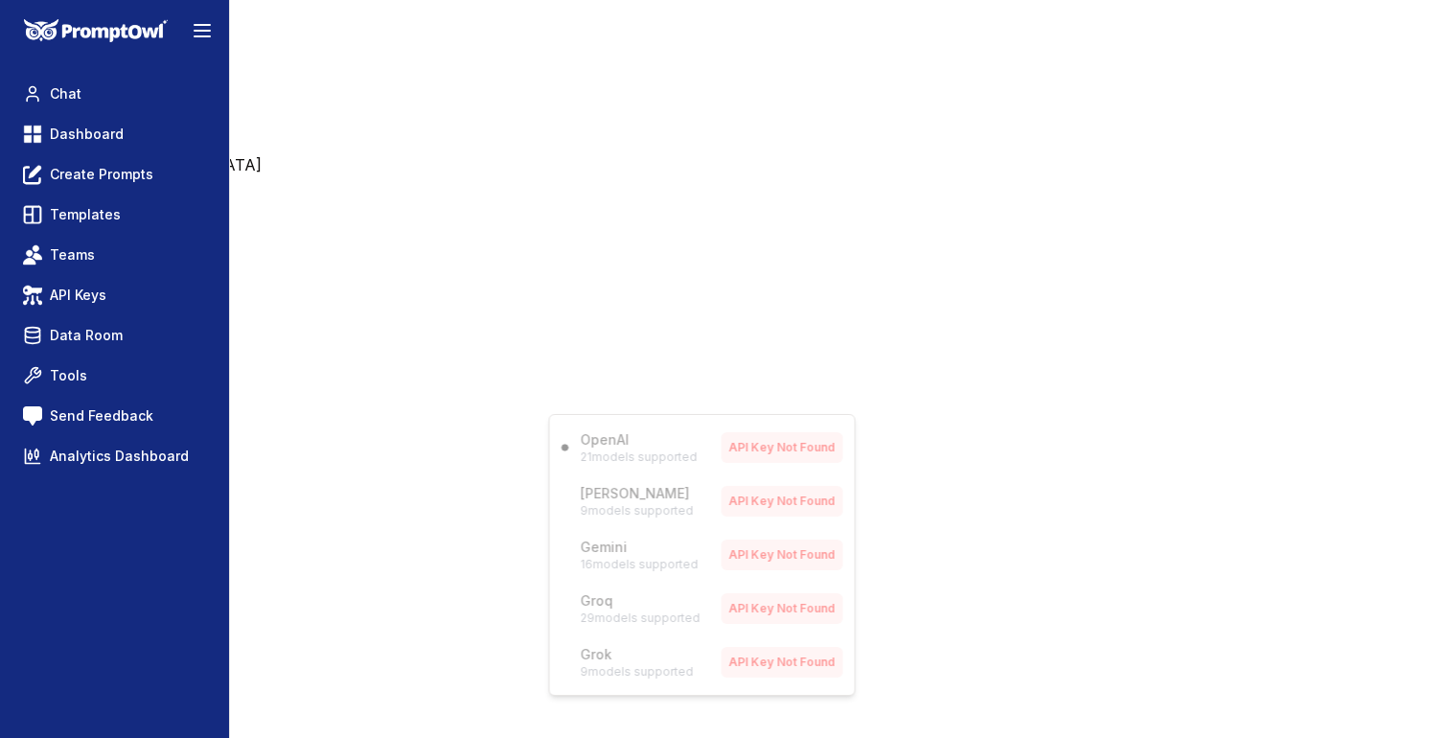
click at [618, 503] on div "OpenAI 21 models supported API Key Not Found [PERSON_NAME] 9 models supported A…" at bounding box center [702, 555] width 307 height 282
click at [573, 504] on div "OpenAI 21 models supported API Key Not Found [PERSON_NAME] 9 models supported A…" at bounding box center [702, 555] width 307 height 282
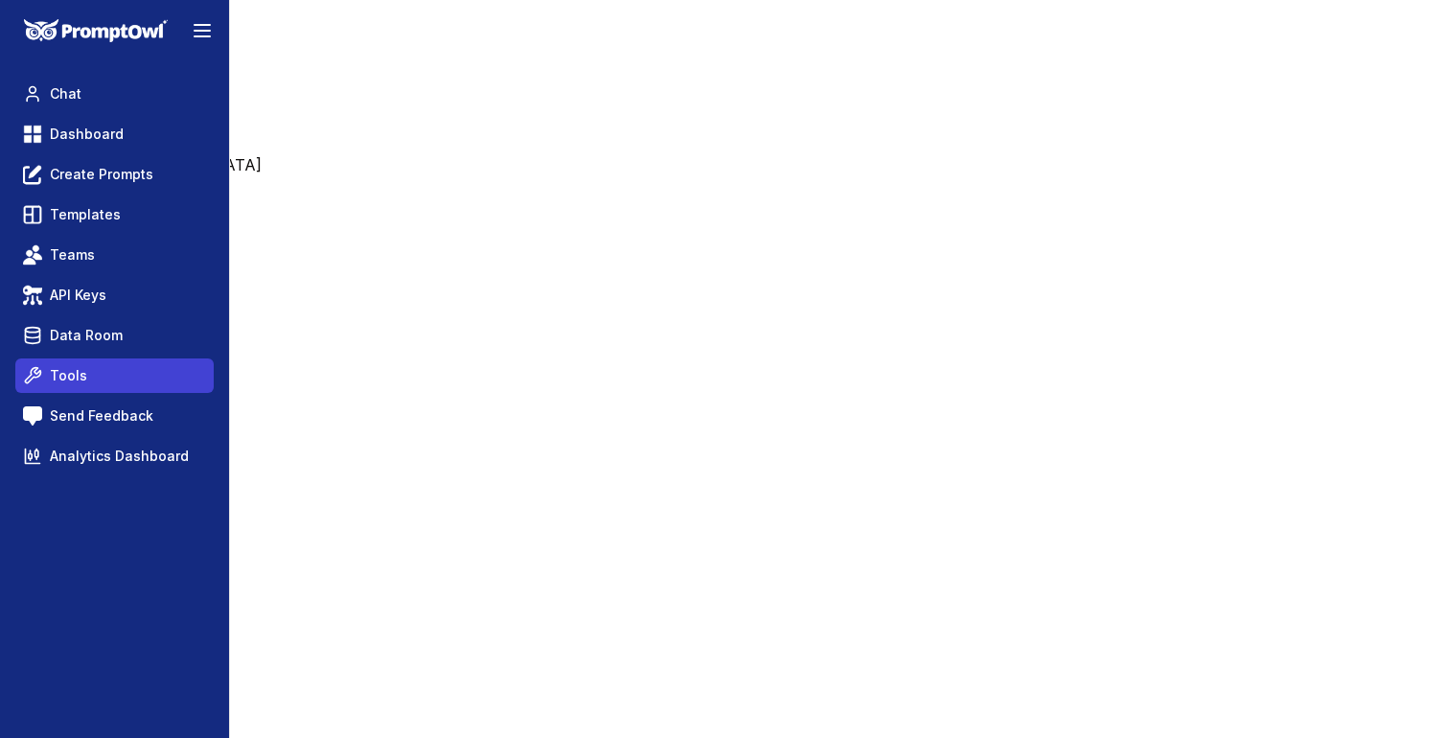
click at [108, 377] on link "Tools" at bounding box center [114, 375] width 198 height 35
